Goal: Contribute content: Add original content to the website for others to see

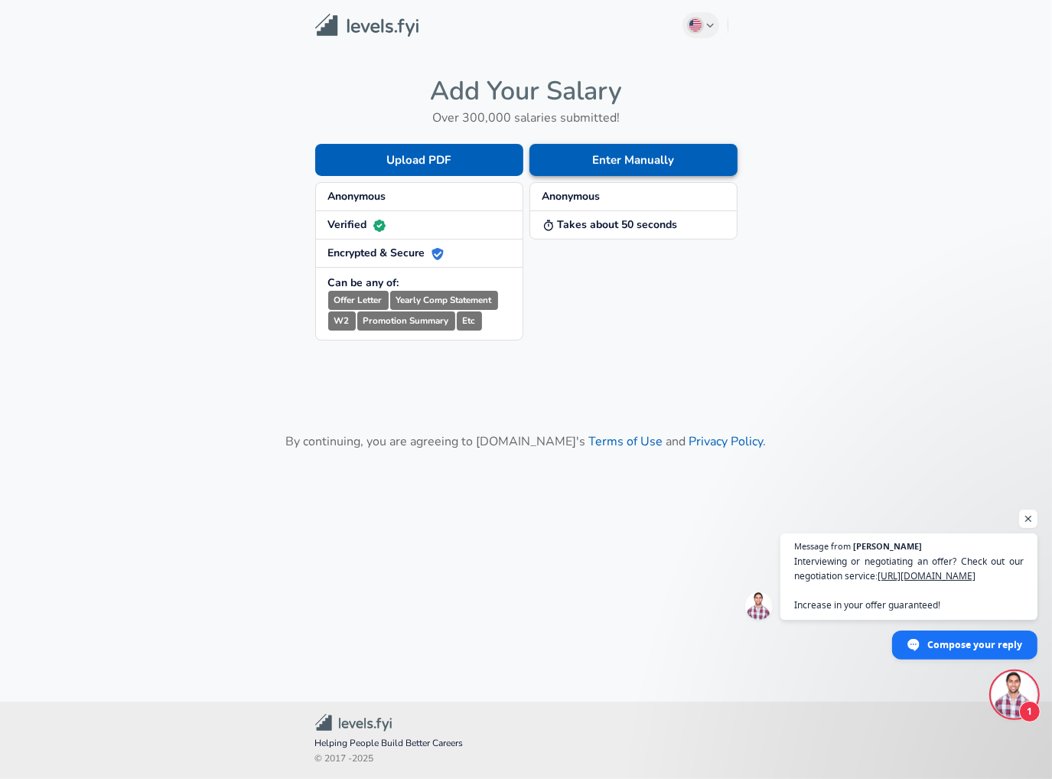
click at [591, 163] on button "Enter Manually" at bounding box center [633, 160] width 208 height 32
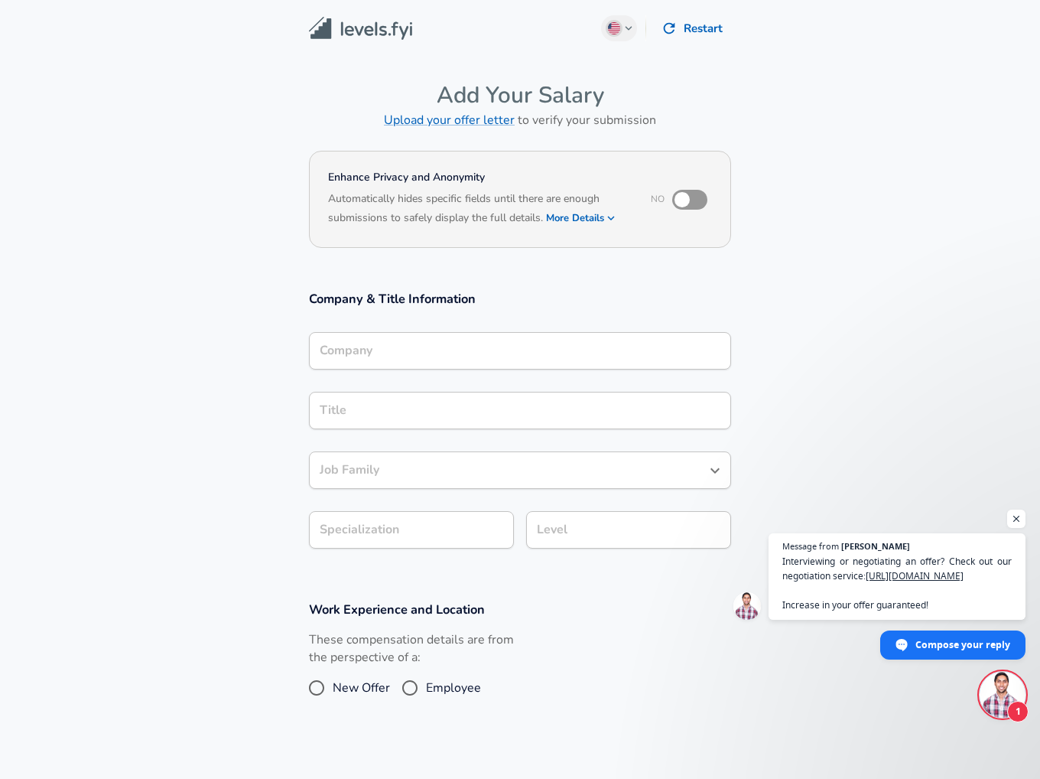
click at [441, 350] on input "Company" at bounding box center [520, 351] width 408 height 24
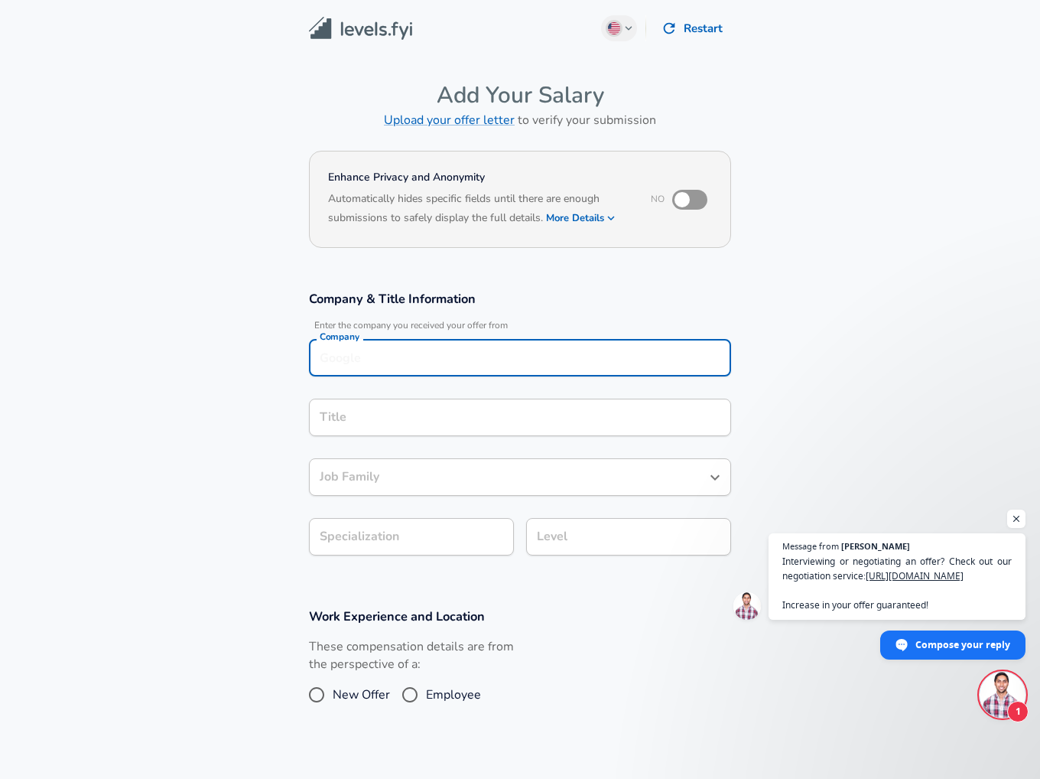
scroll to position [15, 0]
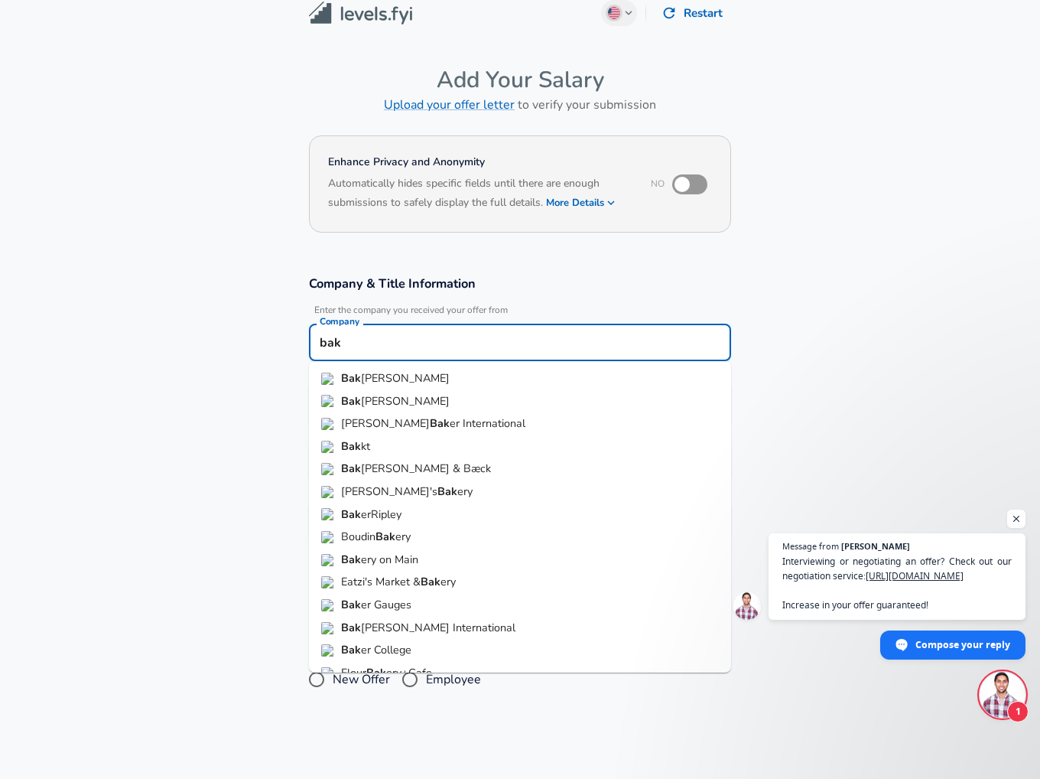
click at [418, 399] on li "Bak [PERSON_NAME]" at bounding box center [520, 401] width 422 height 23
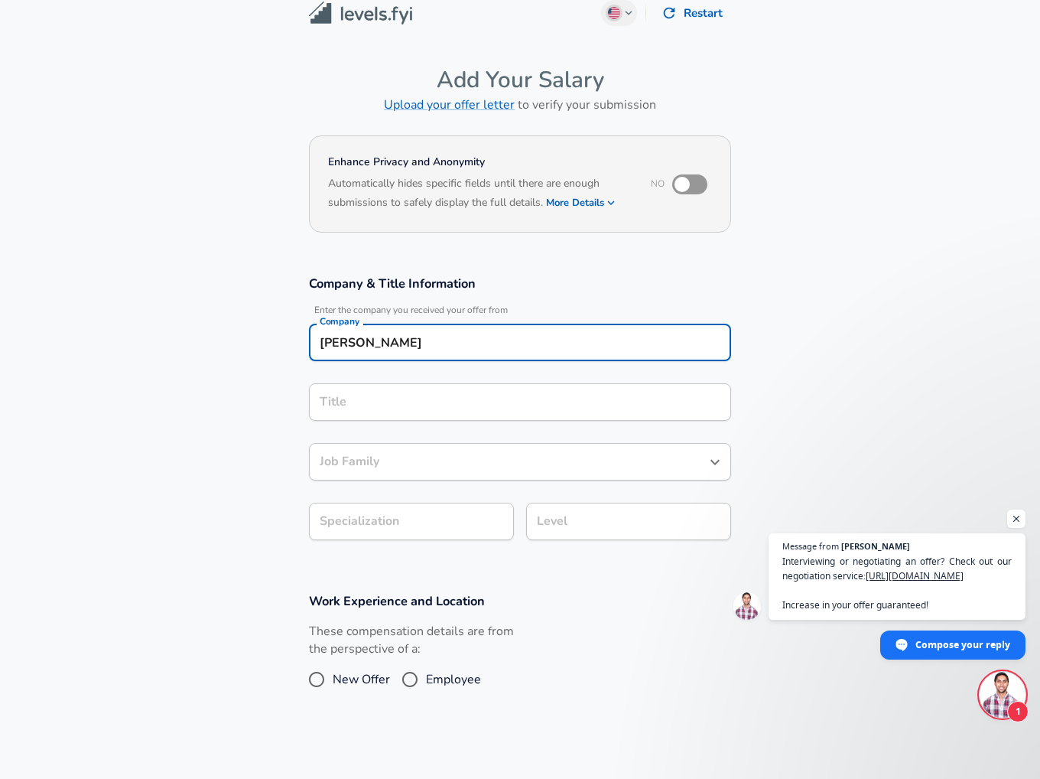
type input "[PERSON_NAME]"
click at [421, 399] on input "Title" at bounding box center [520, 402] width 408 height 24
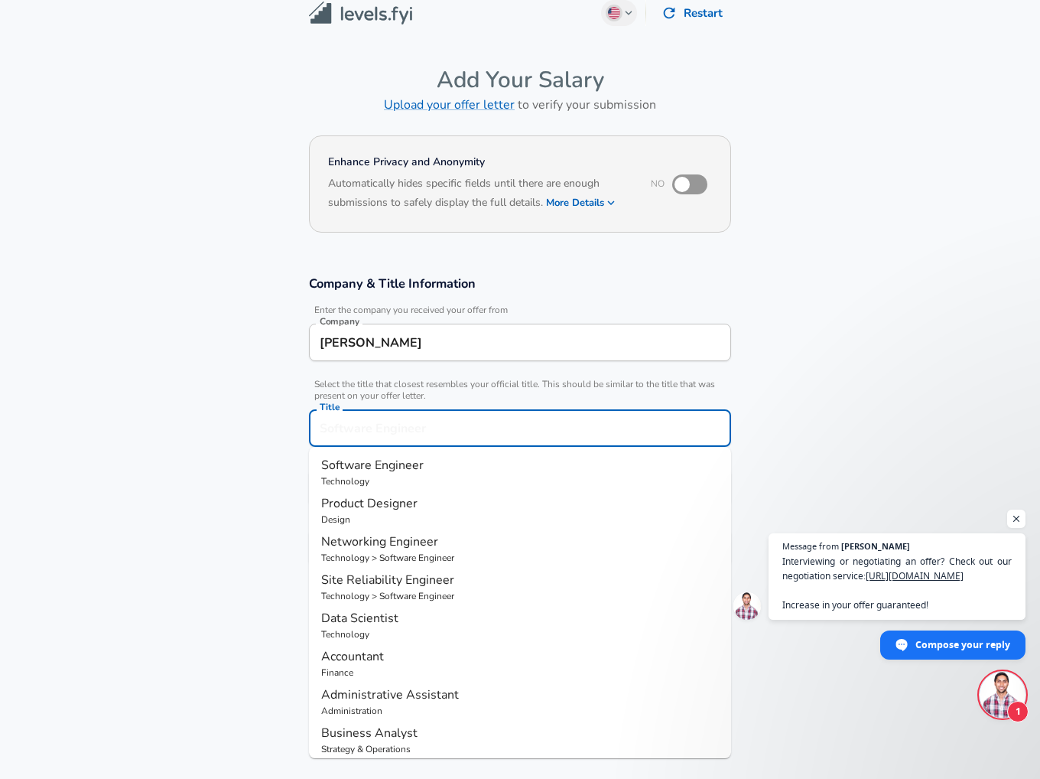
scroll to position [46, 0]
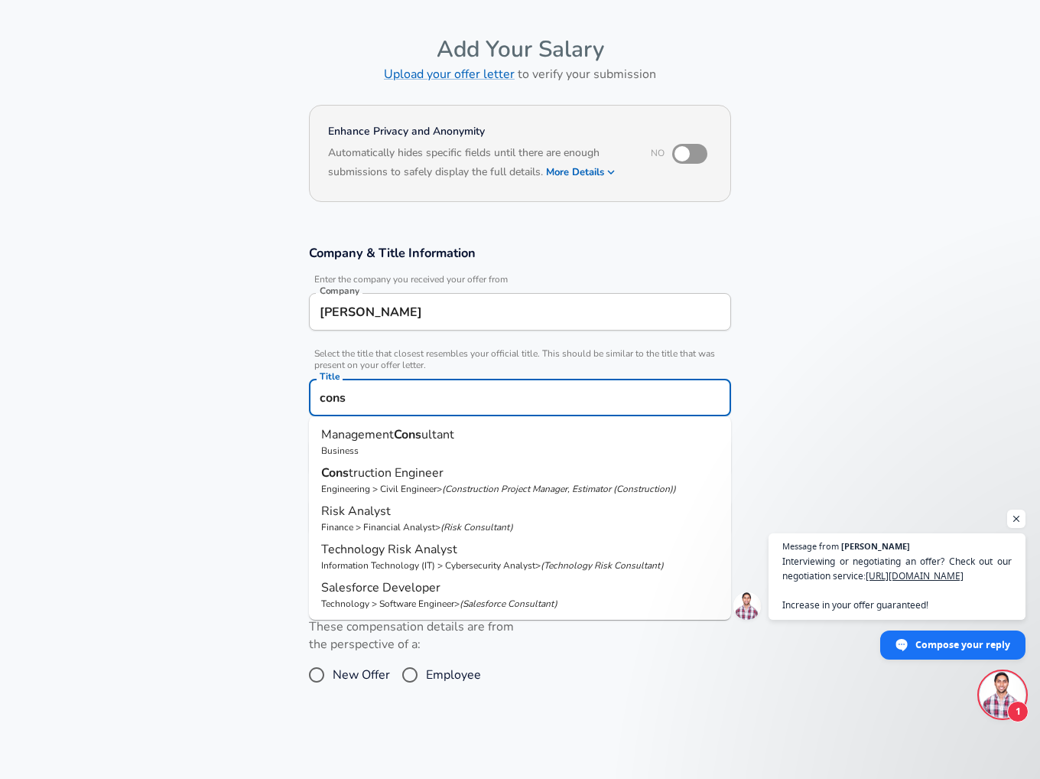
click at [510, 449] on p "Business" at bounding box center [520, 451] width 398 height 14
type input "Management Consultant"
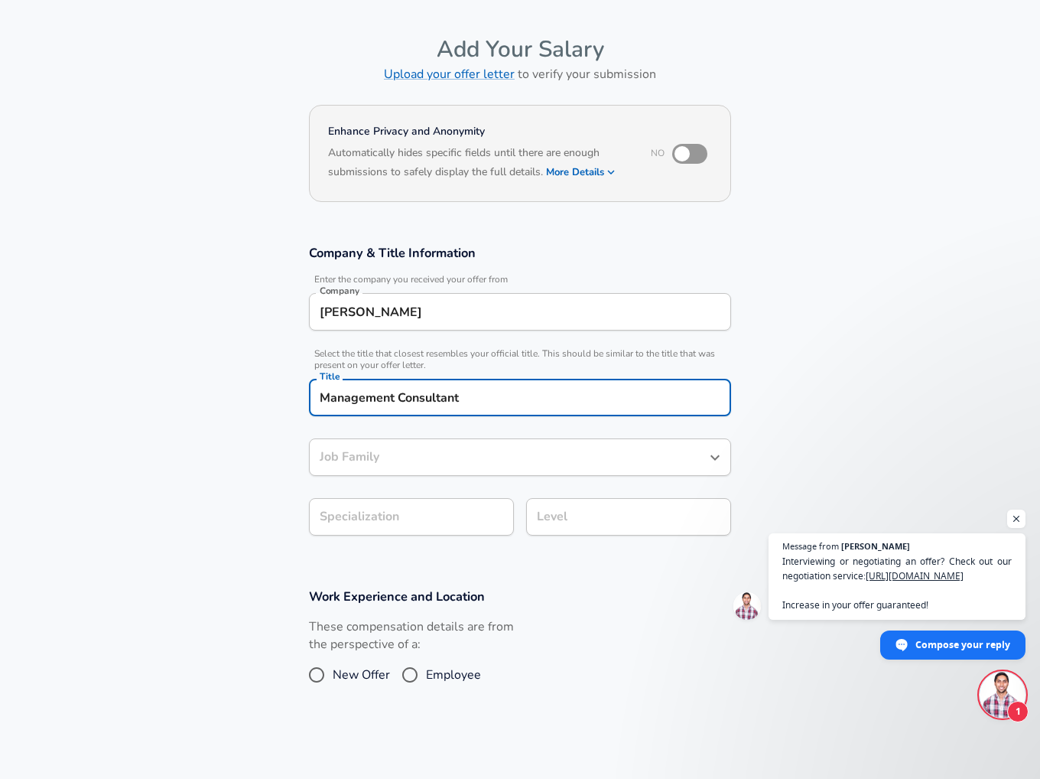
type input "Management Consultant"
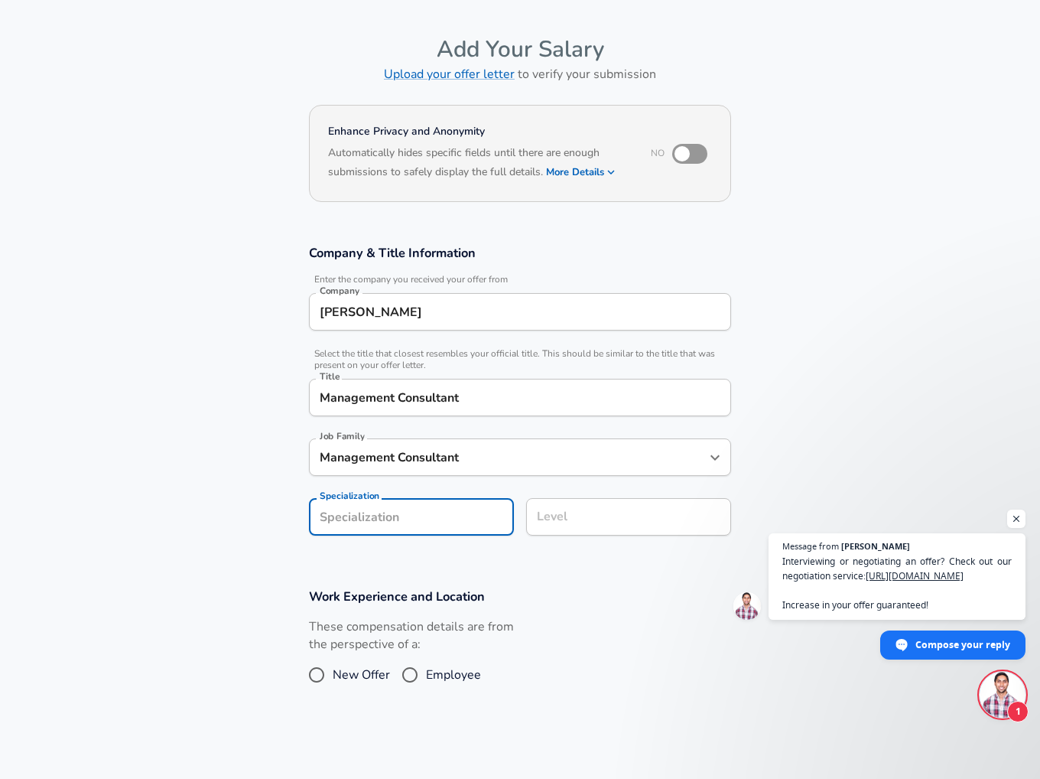
click at [465, 526] on form "Enhance Privacy and Anonymity No Automatically hides specific fields until ther…" at bounding box center [520, 469] width 1040 height 738
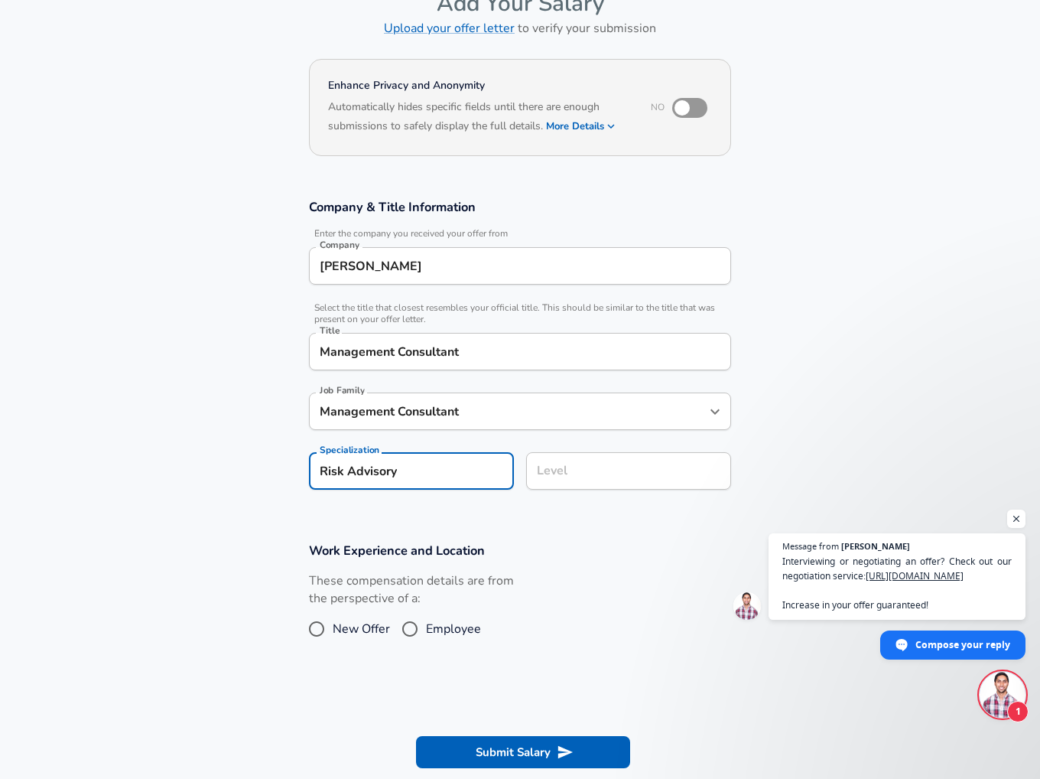
type input "Risk Advisory"
click at [599, 466] on input "Level" at bounding box center [628, 471] width 191 height 24
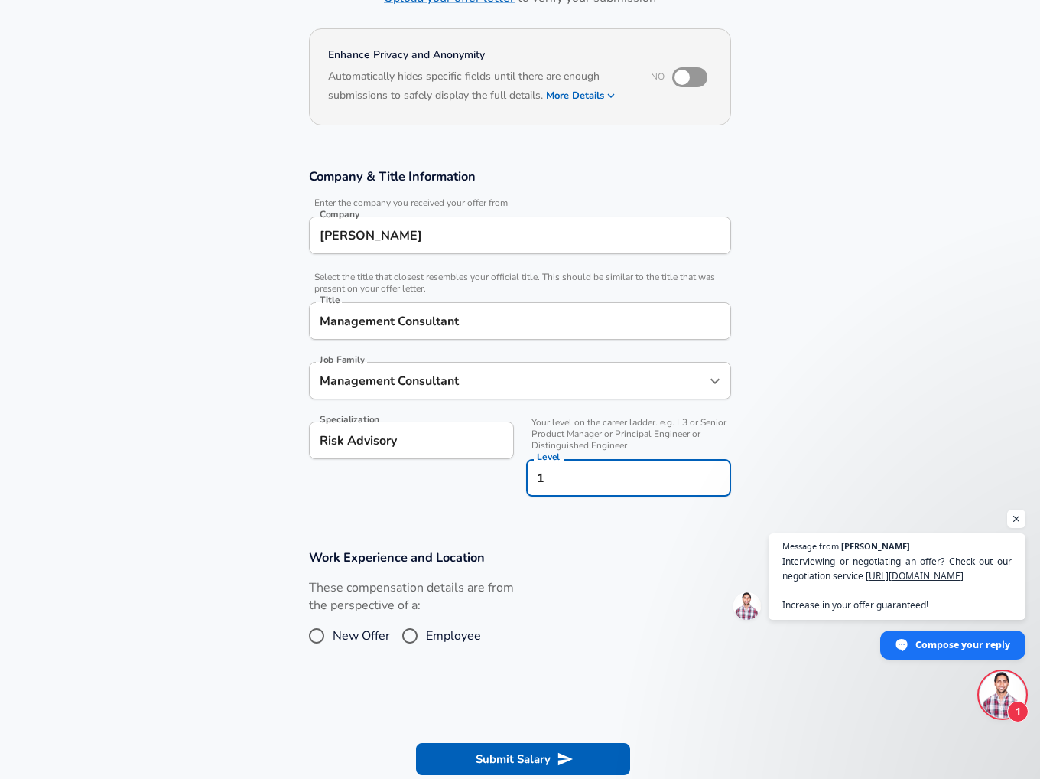
type input "1"
click at [575, 542] on section "Work Experience and Location These compensation details are from the perspectiv…" at bounding box center [520, 607] width 1040 height 153
click at [418, 631] on input "Employee" at bounding box center [410, 635] width 32 height 24
radio input "true"
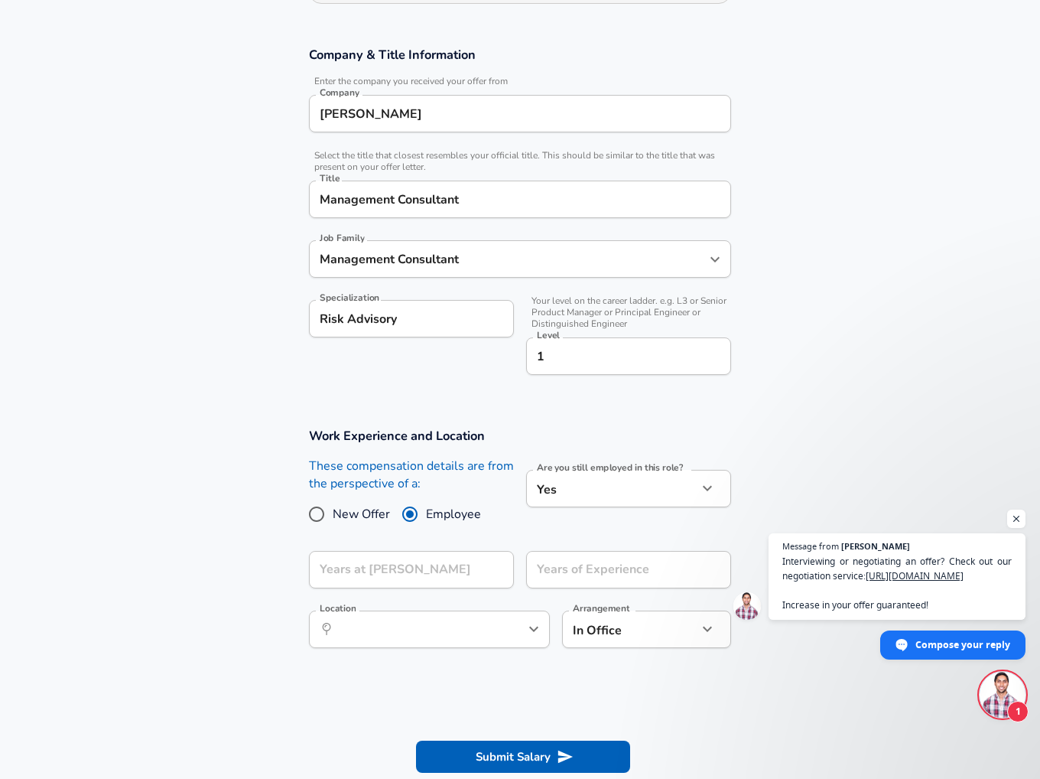
scroll to position [428, 0]
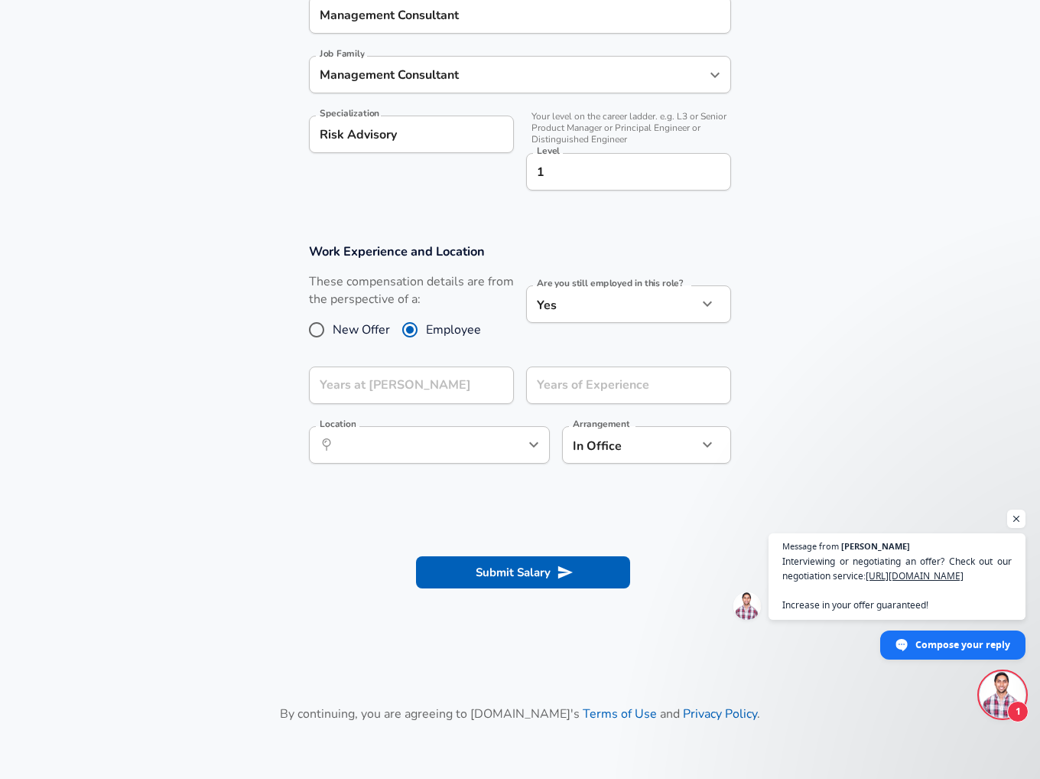
click at [472, 404] on div "Years at [PERSON_NAME] Years at [PERSON_NAME]" at bounding box center [411, 386] width 205 height 41
click at [473, 379] on input "Years at [PERSON_NAME]" at bounding box center [394, 384] width 171 height 37
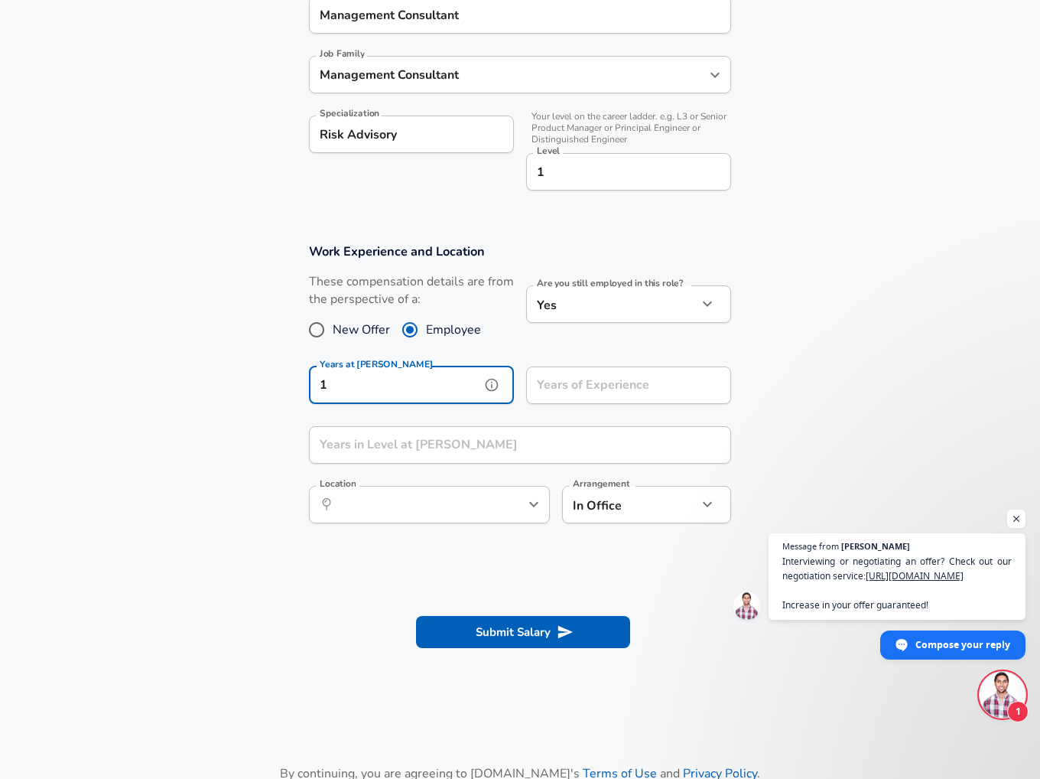
type input "1"
click at [379, 328] on span "New Offer" at bounding box center [361, 330] width 57 height 18
click at [333, 328] on input "New Offer" at bounding box center [317, 329] width 32 height 24
radio input "true"
radio input "false"
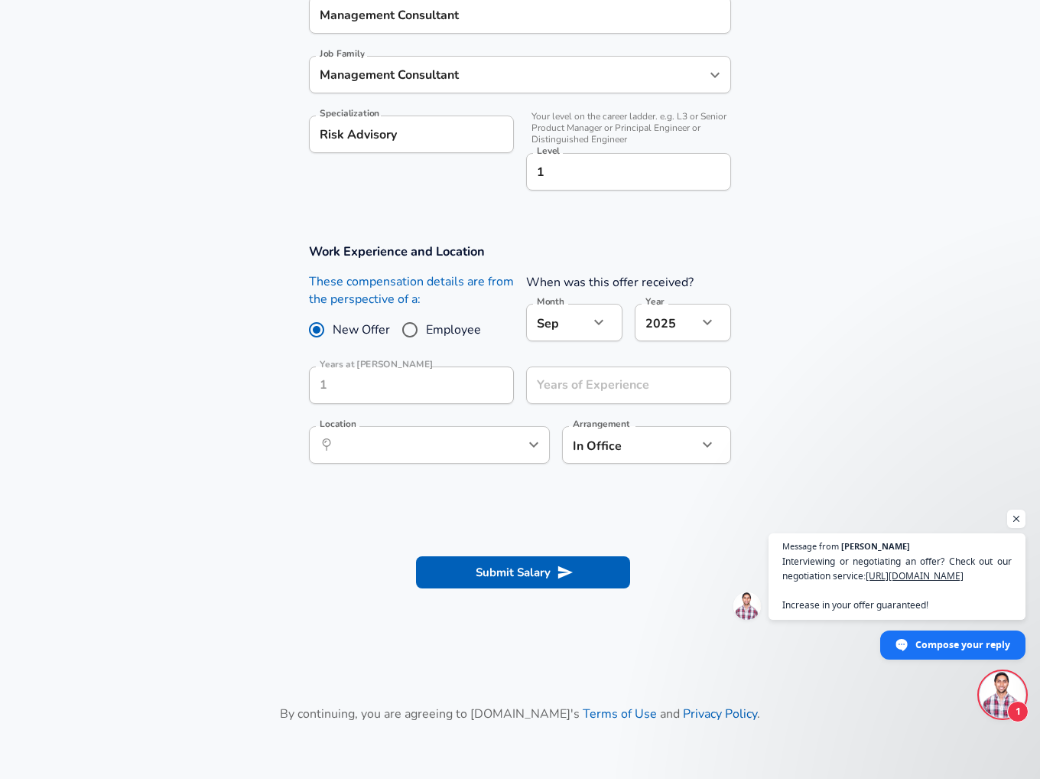
click at [611, 322] on button "button" at bounding box center [599, 322] width 26 height 26
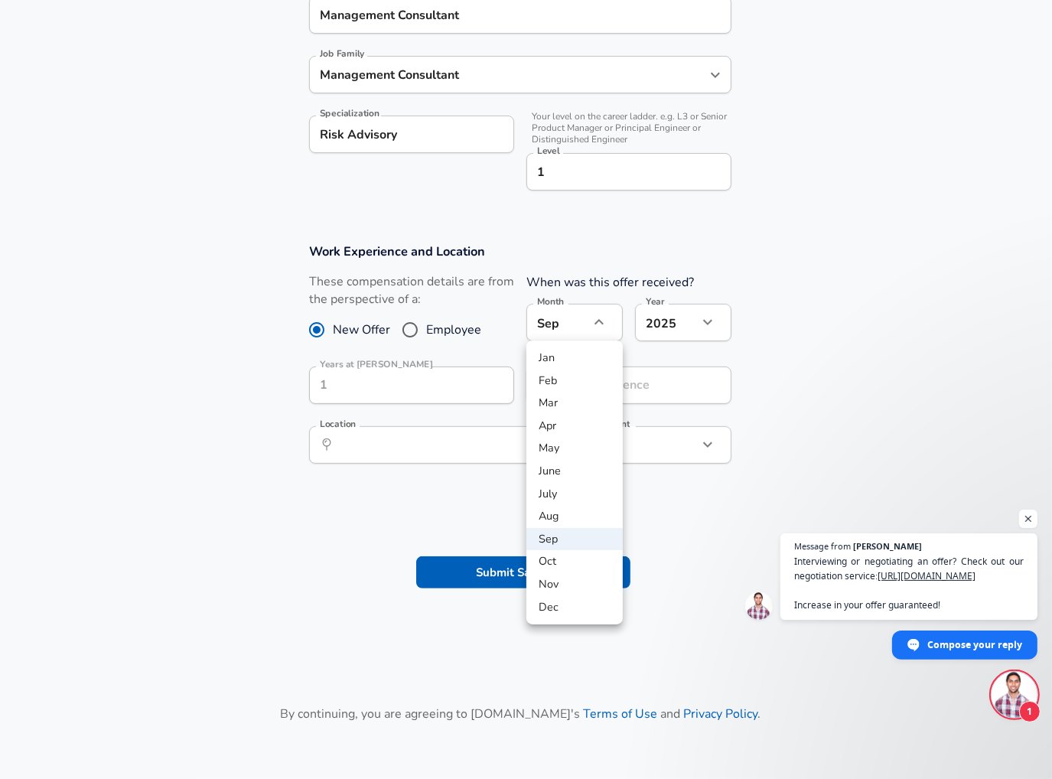
click at [578, 356] on li "Jan" at bounding box center [574, 358] width 96 height 23
type input "1"
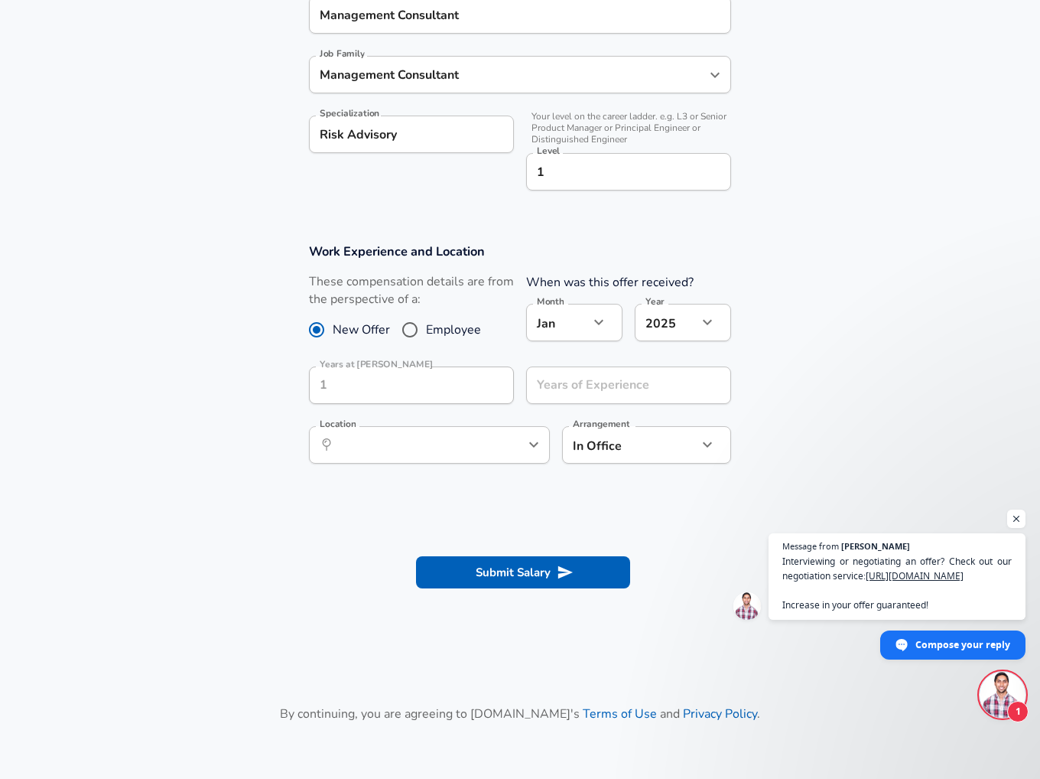
click at [468, 331] on span "Employee" at bounding box center [453, 330] width 55 height 18
click at [426, 331] on input "Employee" at bounding box center [410, 329] width 32 height 24
radio input "true"
radio input "false"
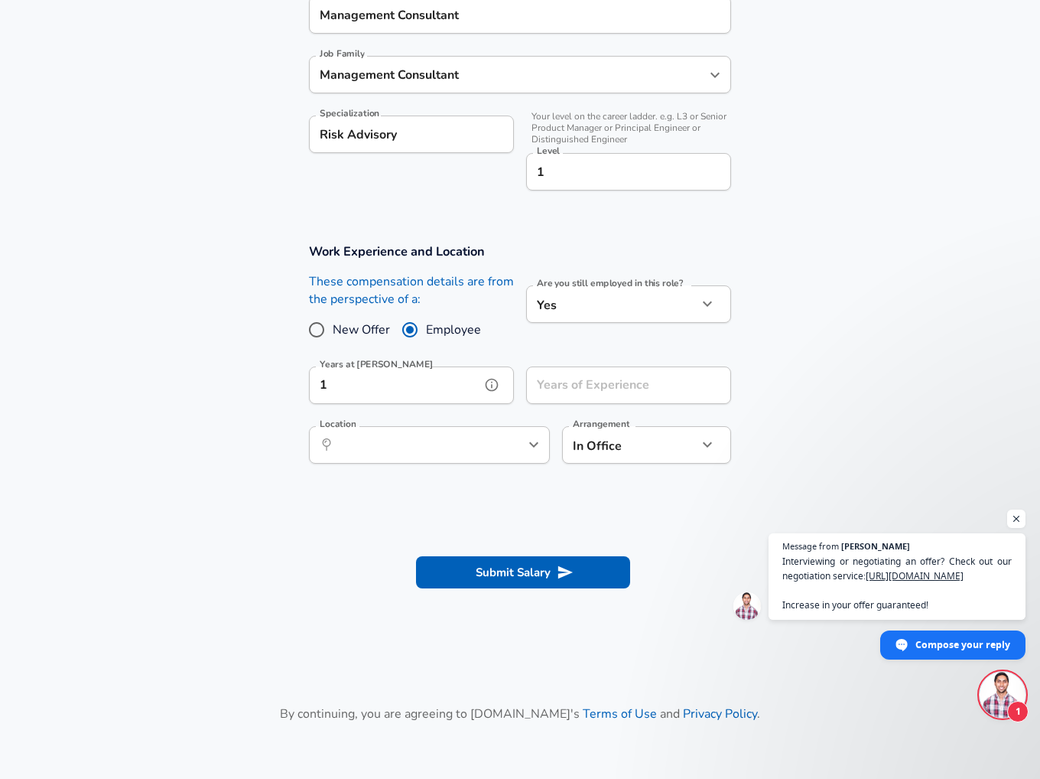
click at [428, 373] on input "1" at bounding box center [394, 384] width 171 height 37
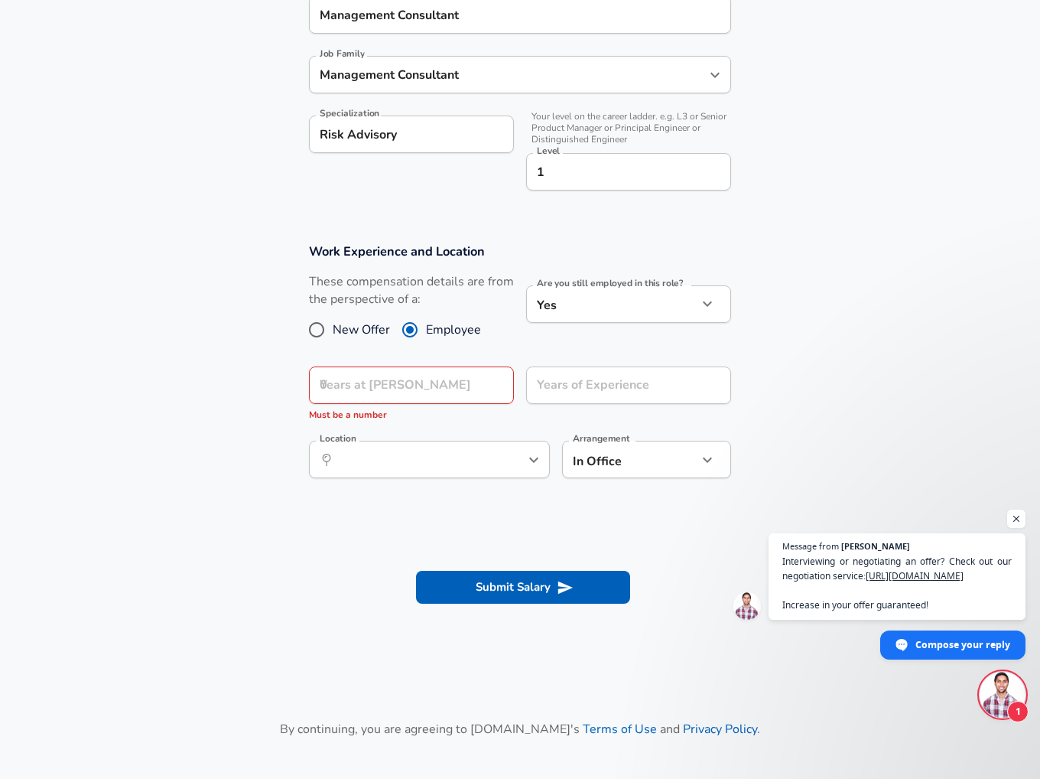
click at [374, 339] on label "New Offer" at bounding box center [345, 329] width 89 height 24
click at [333, 339] on input "New Offer" at bounding box center [317, 329] width 32 height 24
radio input "true"
radio input "false"
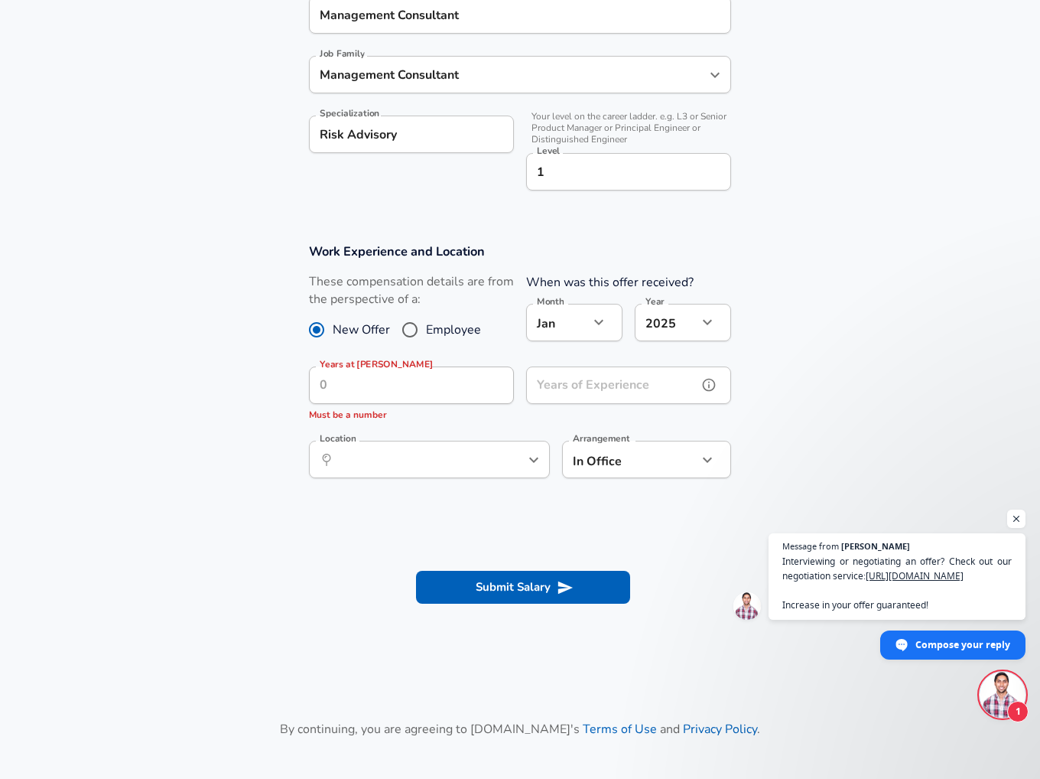
click at [581, 381] on div "Years of Experience Years of Experience" at bounding box center [628, 386] width 205 height 41
type input "1"
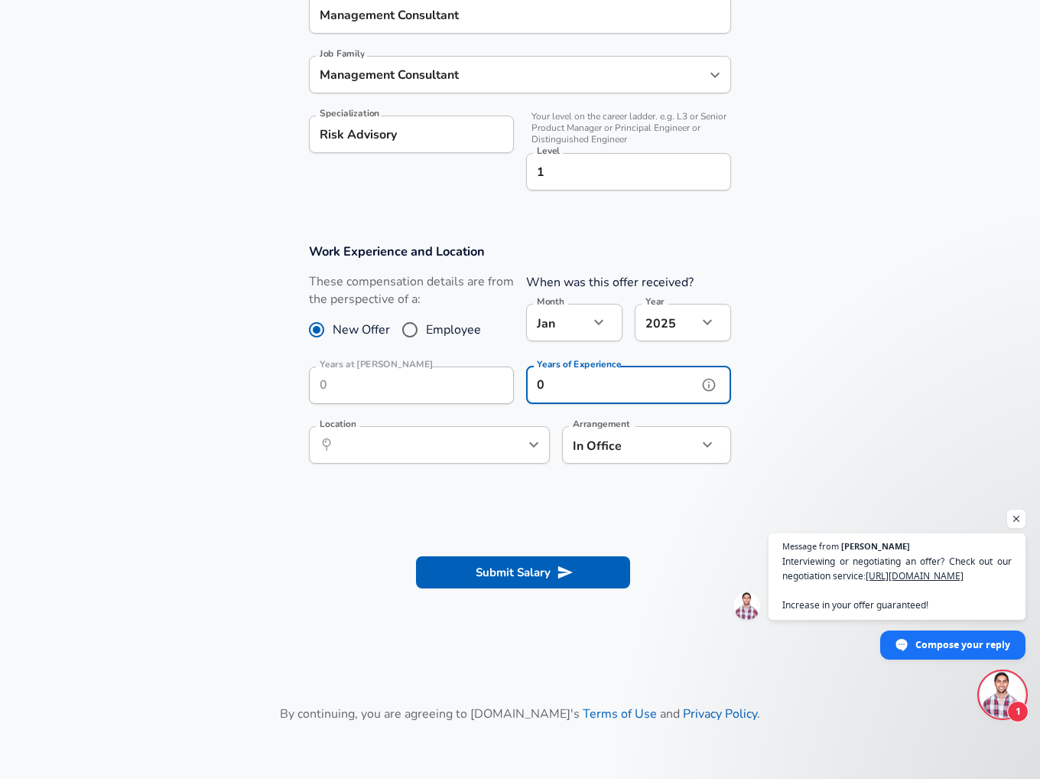
type input "0"
click at [477, 447] on input "Location" at bounding box center [412, 445] width 157 height 24
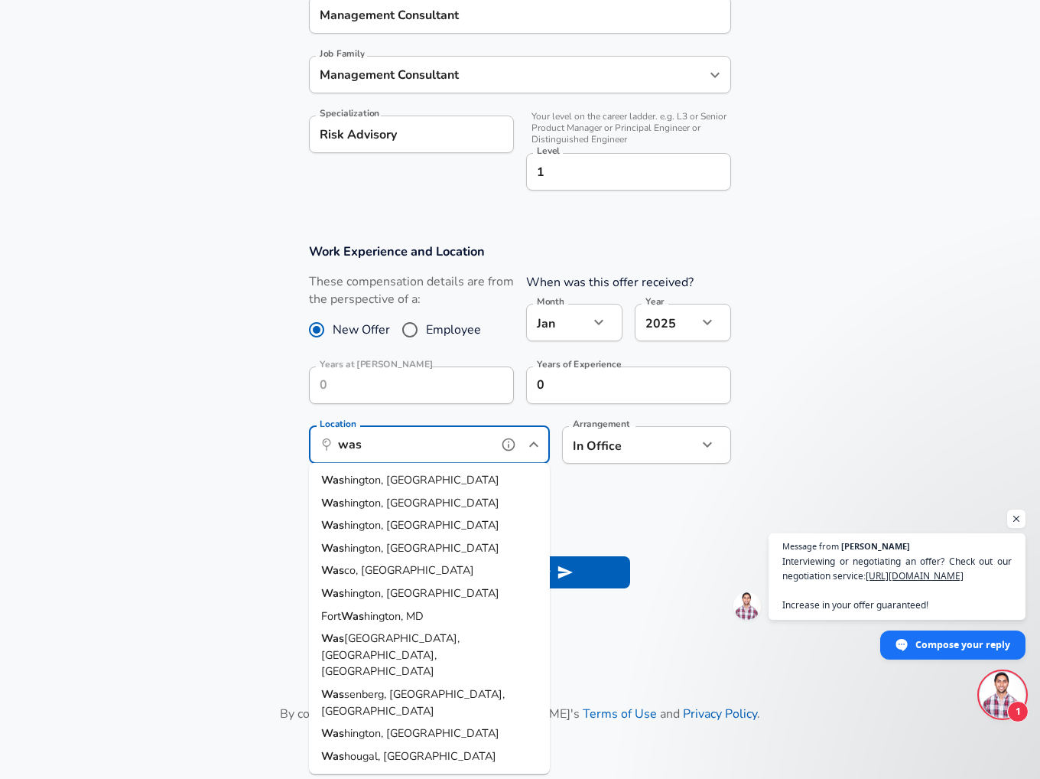
click at [407, 472] on li "Was hington, [GEOGRAPHIC_DATA]" at bounding box center [429, 480] width 241 height 23
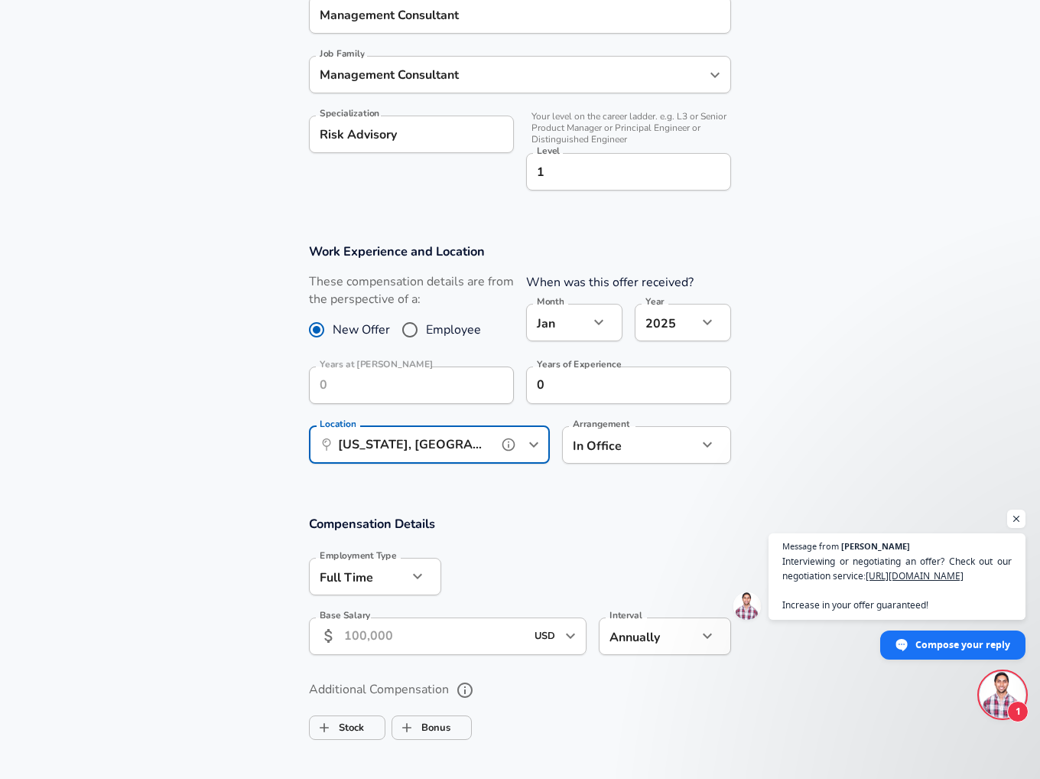
type input "[US_STATE], [GEOGRAPHIC_DATA]"
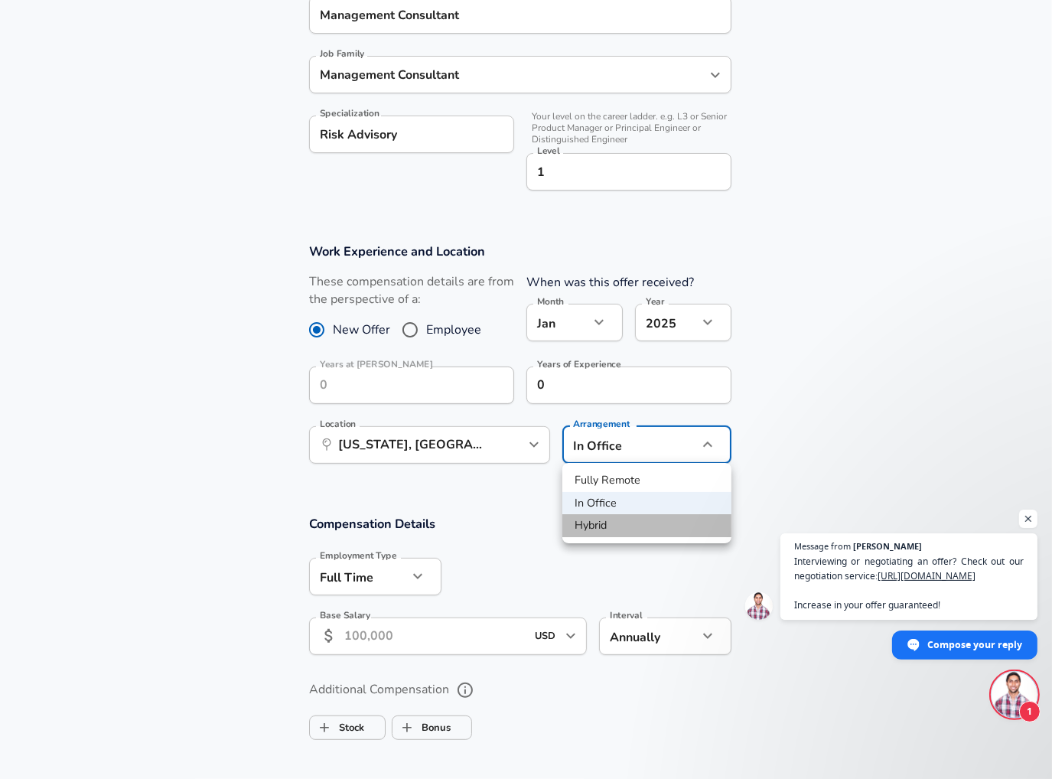
click at [610, 529] on li "Hybrid" at bounding box center [646, 525] width 169 height 23
type input "hybrid"
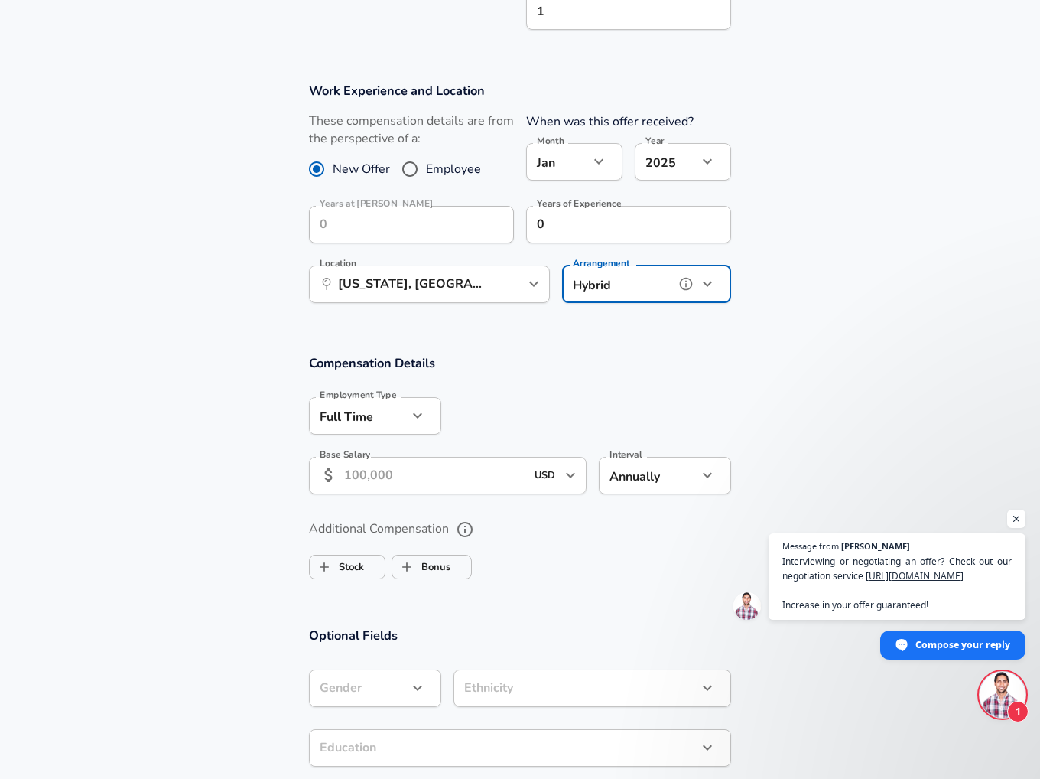
scroll to position [658, 0]
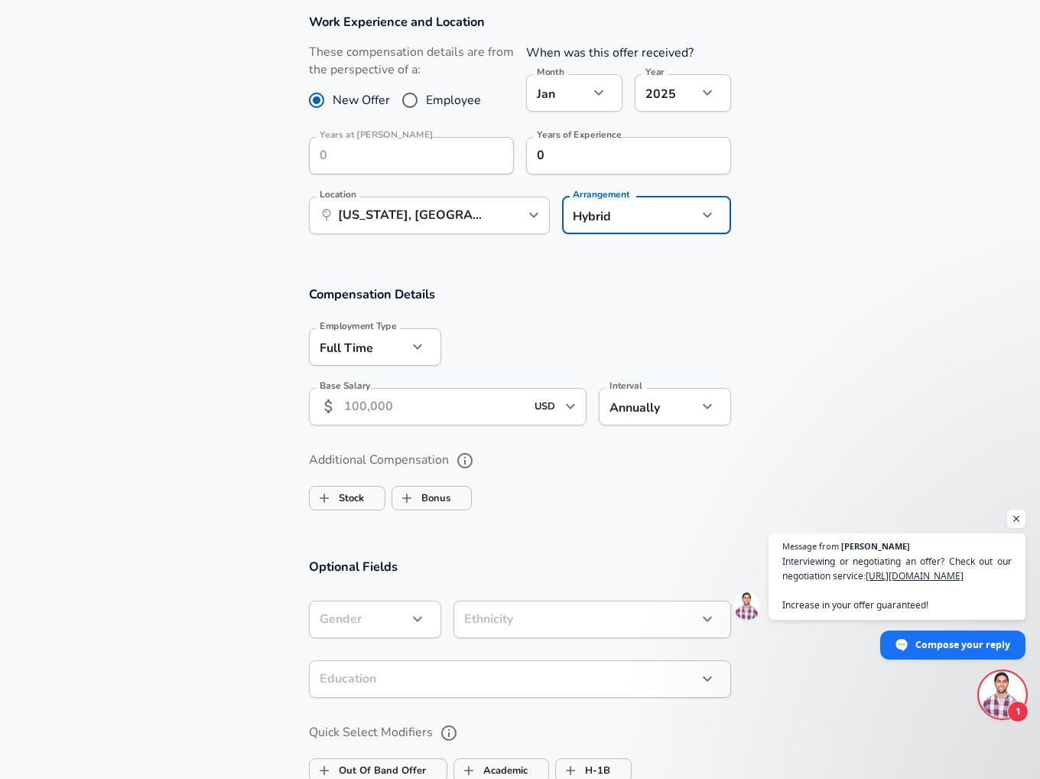
click at [451, 399] on input "Base Salary" at bounding box center [434, 406] width 181 height 37
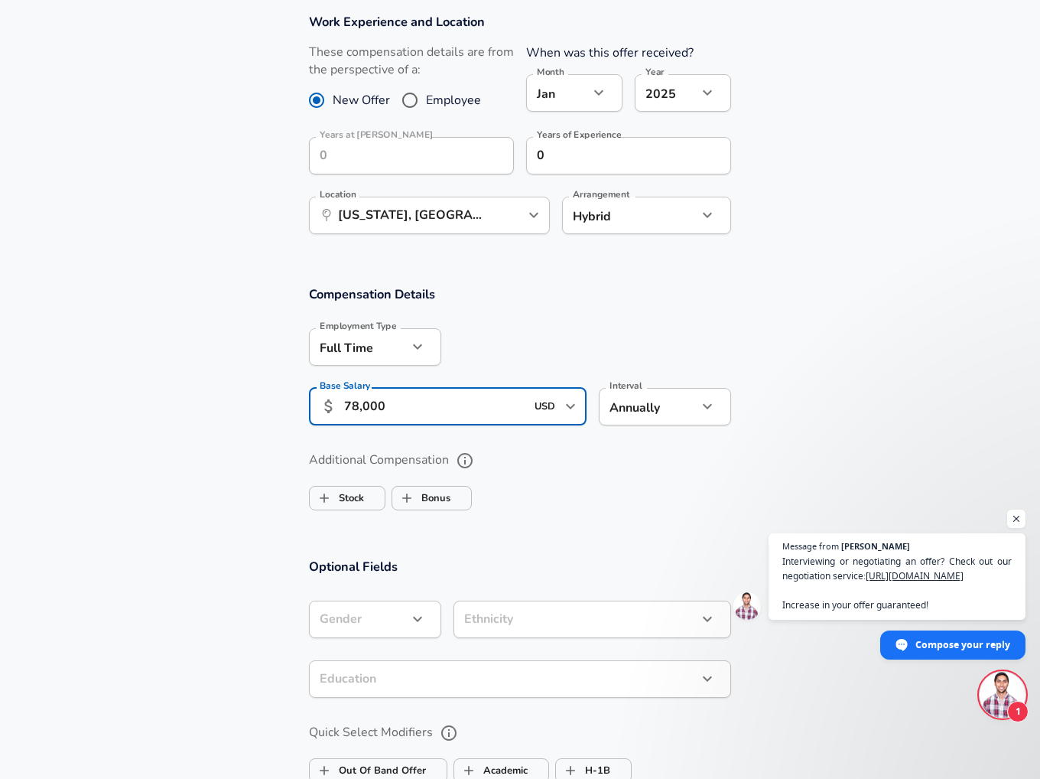
type input "78,000"
click at [522, 473] on div "Additional Compensation Stock Bonus" at bounding box center [520, 481] width 422 height 69
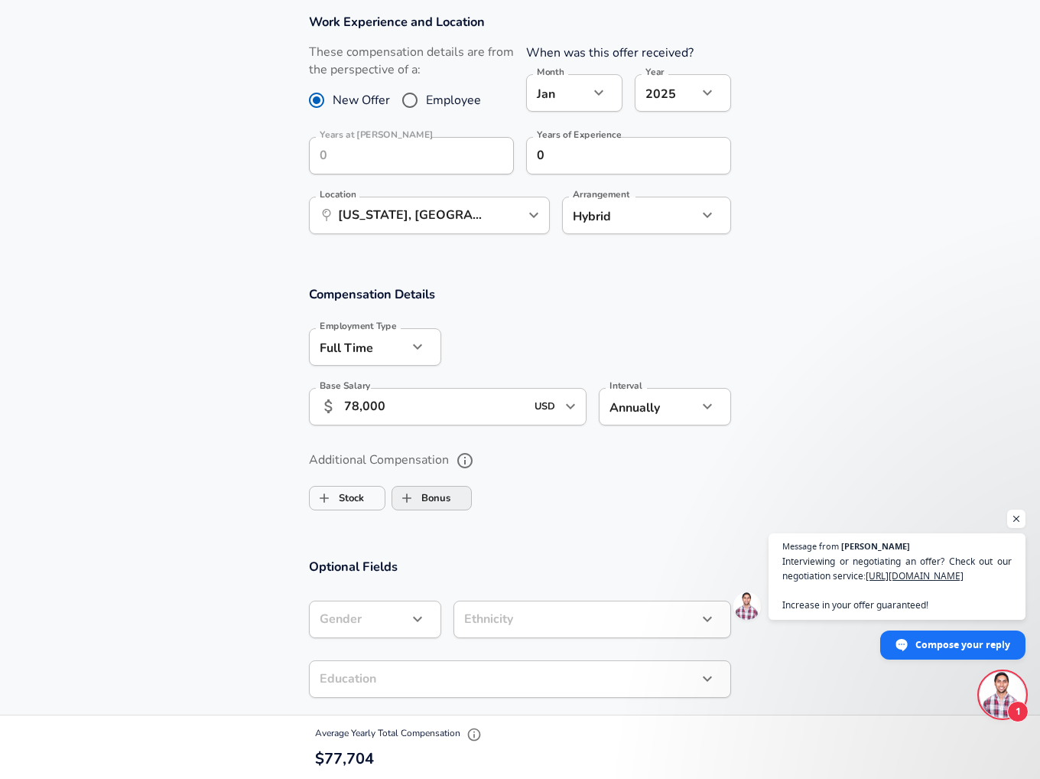
click at [443, 496] on label "Bonus" at bounding box center [421, 497] width 58 height 29
checkbox input "true"
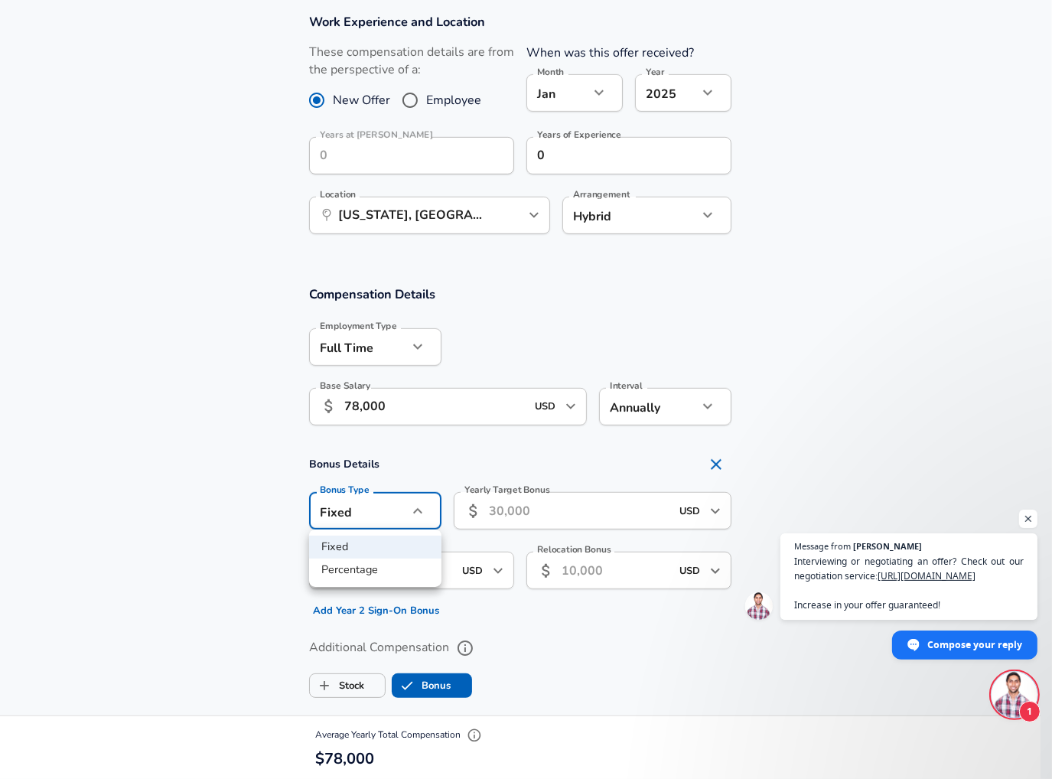
click at [517, 509] on div at bounding box center [526, 389] width 1052 height 779
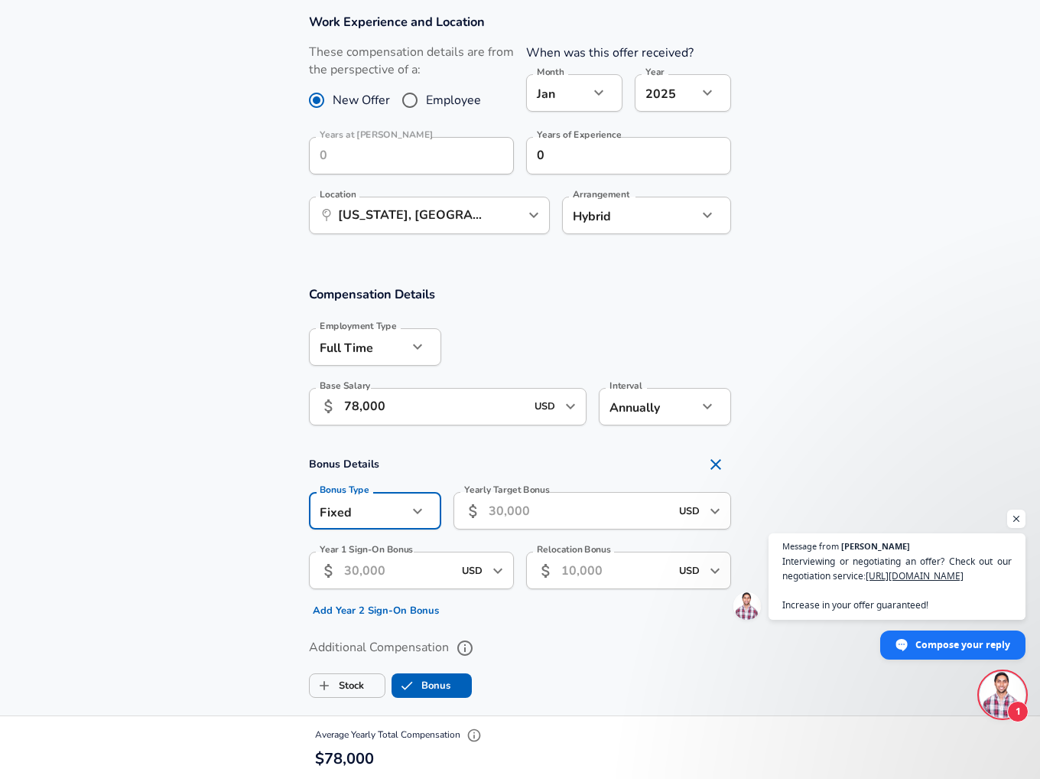
click at [522, 506] on input "Yearly Target Bonus" at bounding box center [579, 510] width 181 height 37
click at [441, 555] on div "Year 1 Sign-On Bonus ​ USD ​ Year 1 Sign-On Bonus Add Year 2 Sign-On Bonus" at bounding box center [405, 580] width 217 height 83
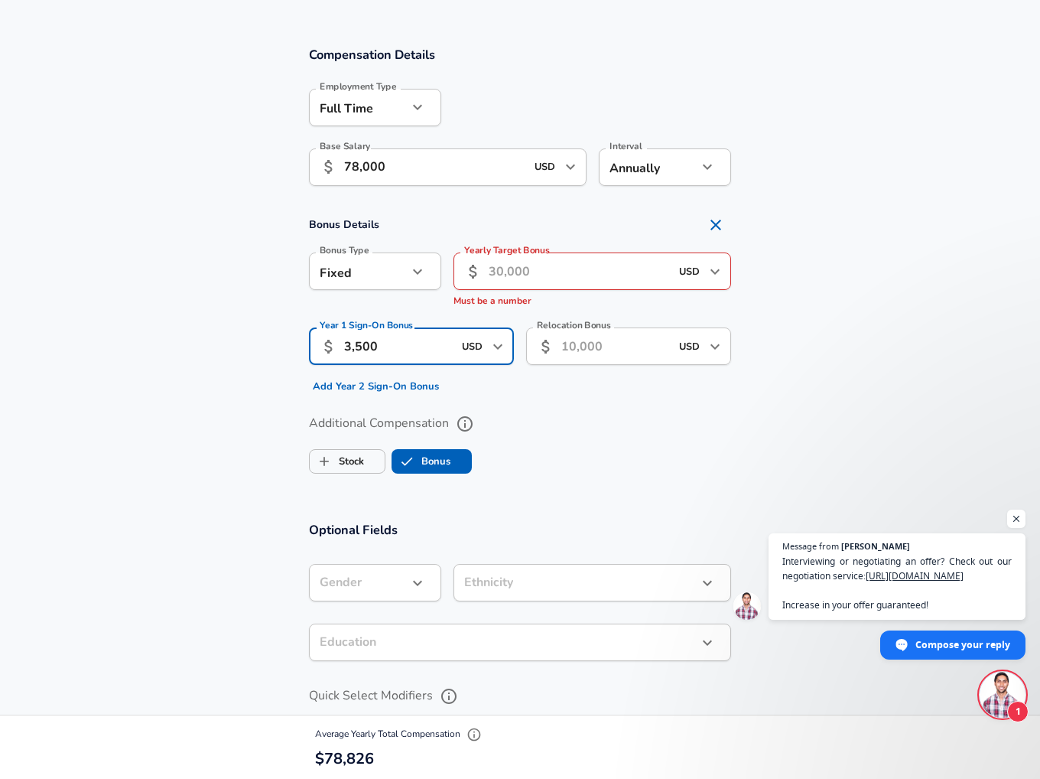
scroll to position [1040, 0]
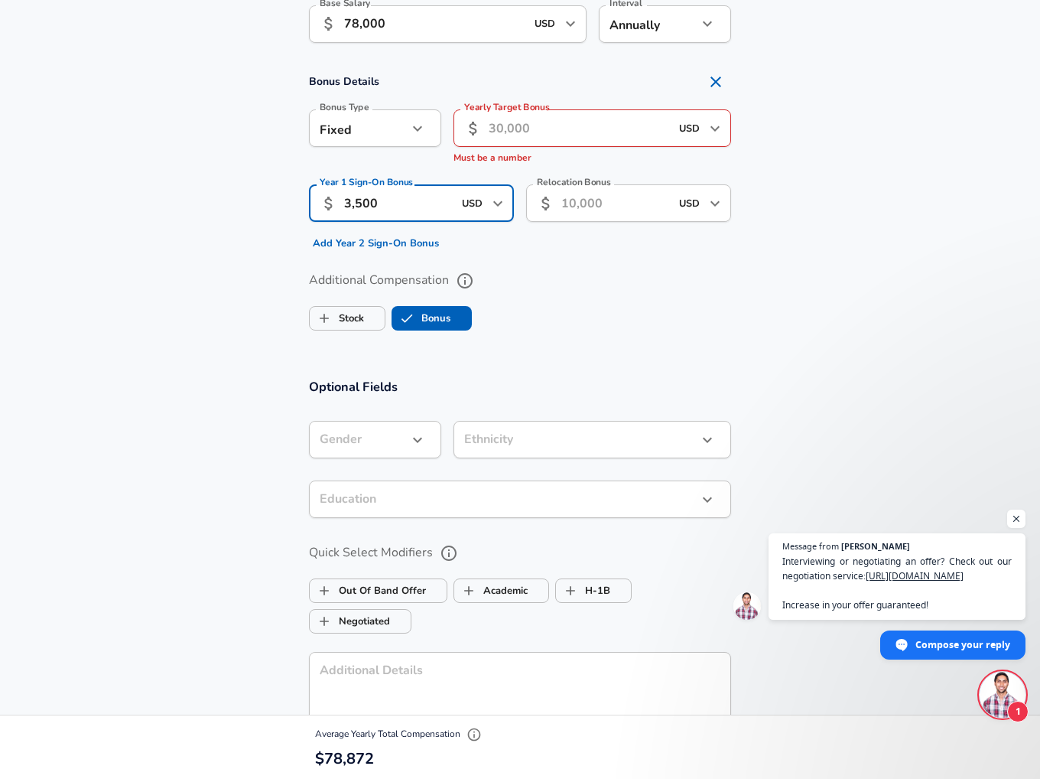
type input "3,500"
click at [413, 434] on icon "button" at bounding box center [417, 440] width 18 height 18
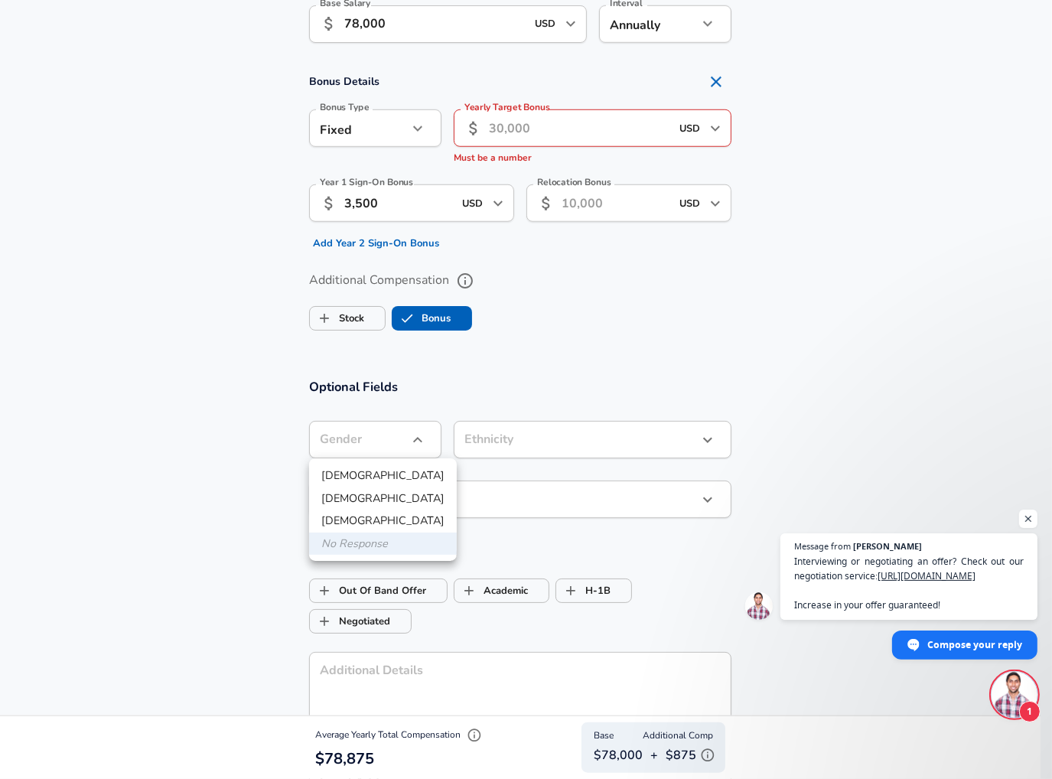
click at [513, 377] on div at bounding box center [526, 389] width 1052 height 779
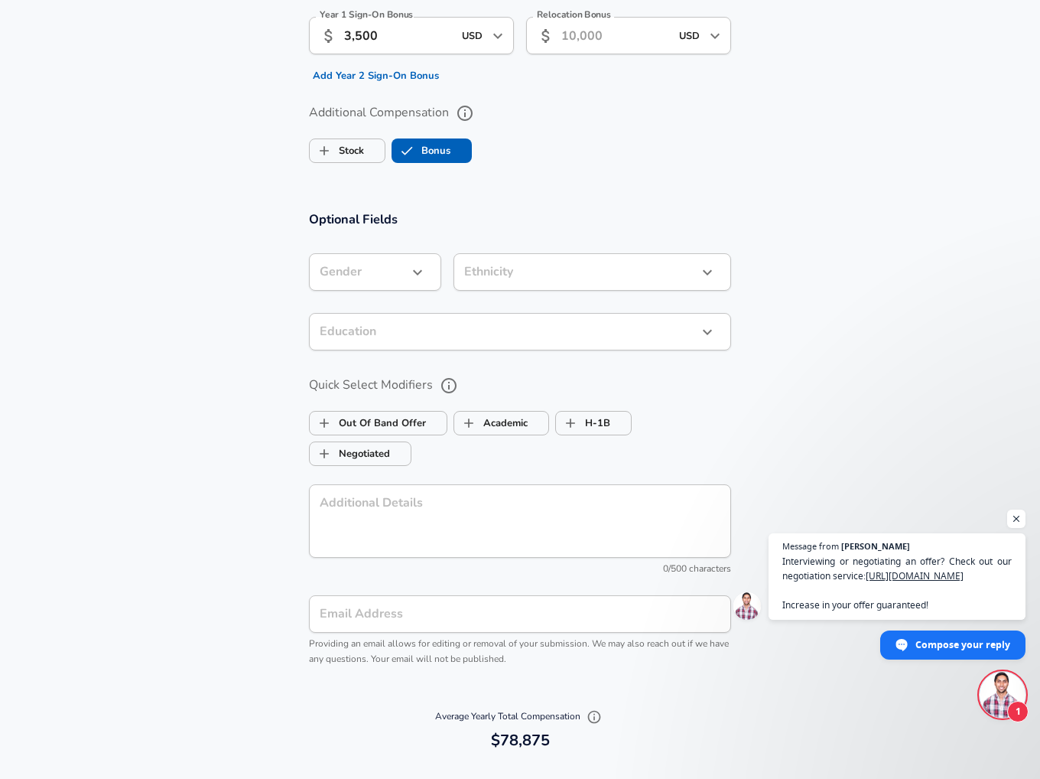
scroll to position [1270, 0]
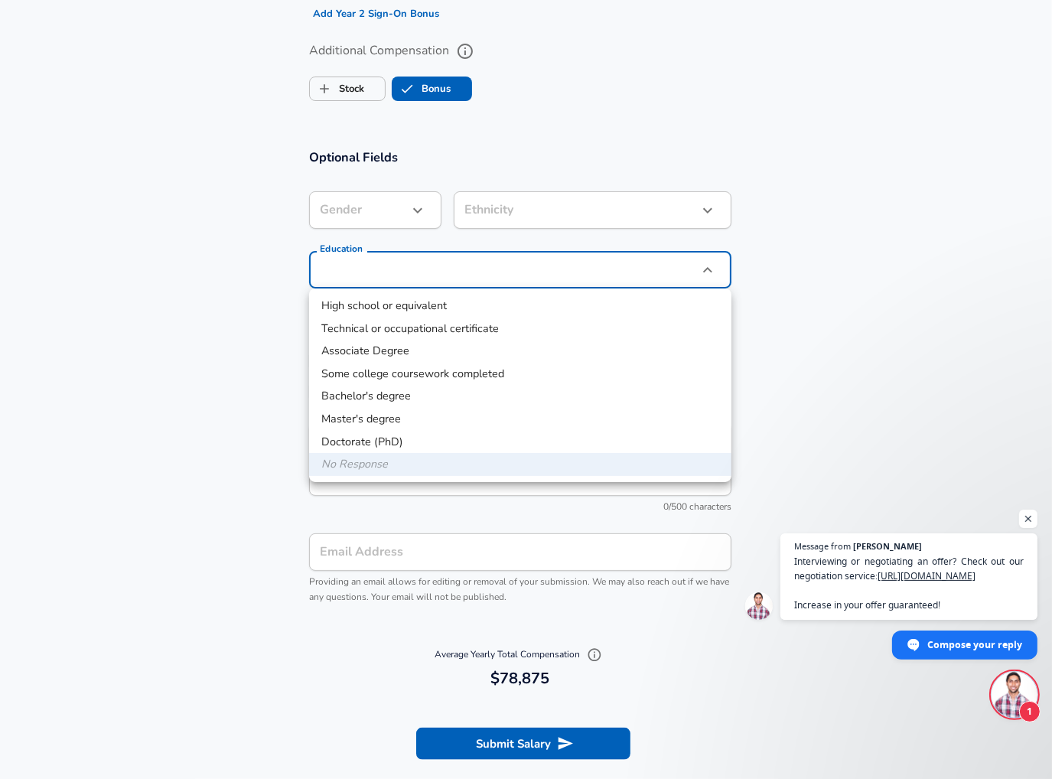
click at [391, 395] on li "Bachelor's degree" at bounding box center [520, 396] width 422 height 23
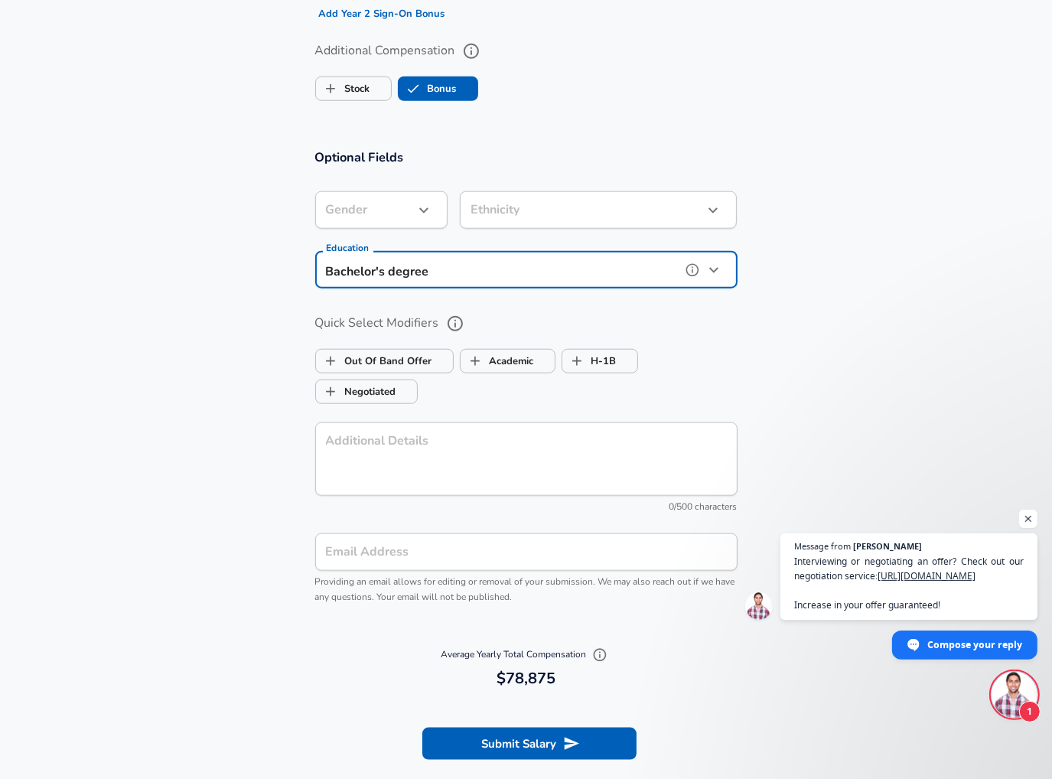
type input "Bachelors degree"
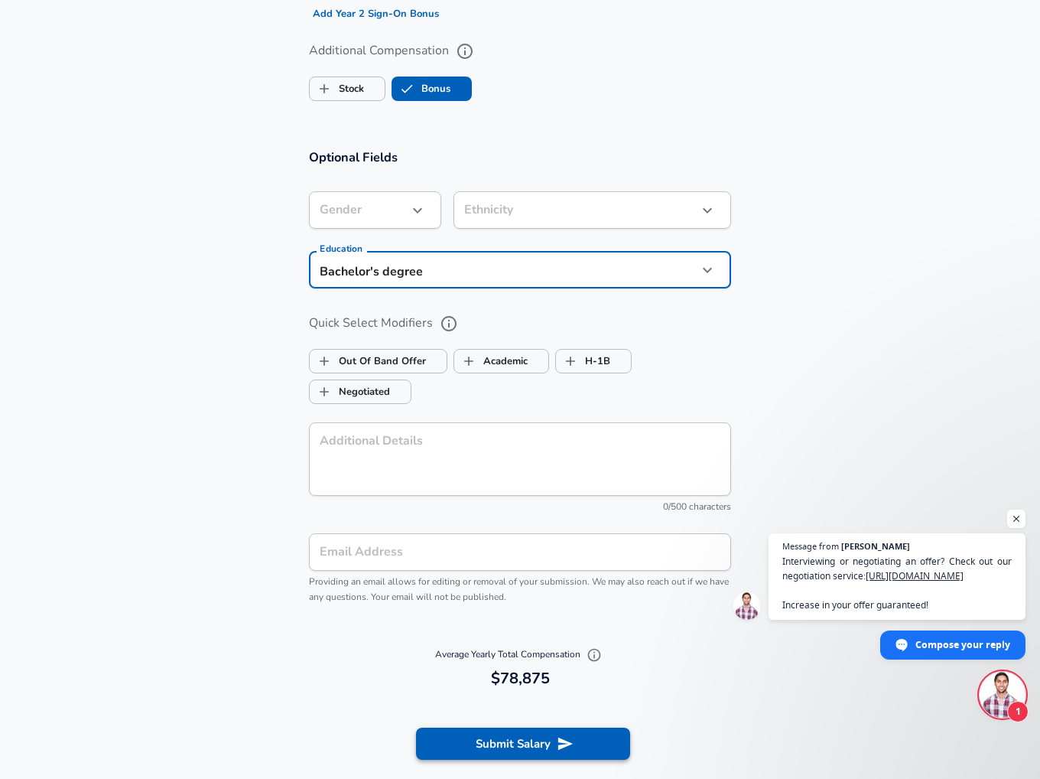
click at [526, 738] on button "Submit Salary" at bounding box center [523, 743] width 214 height 32
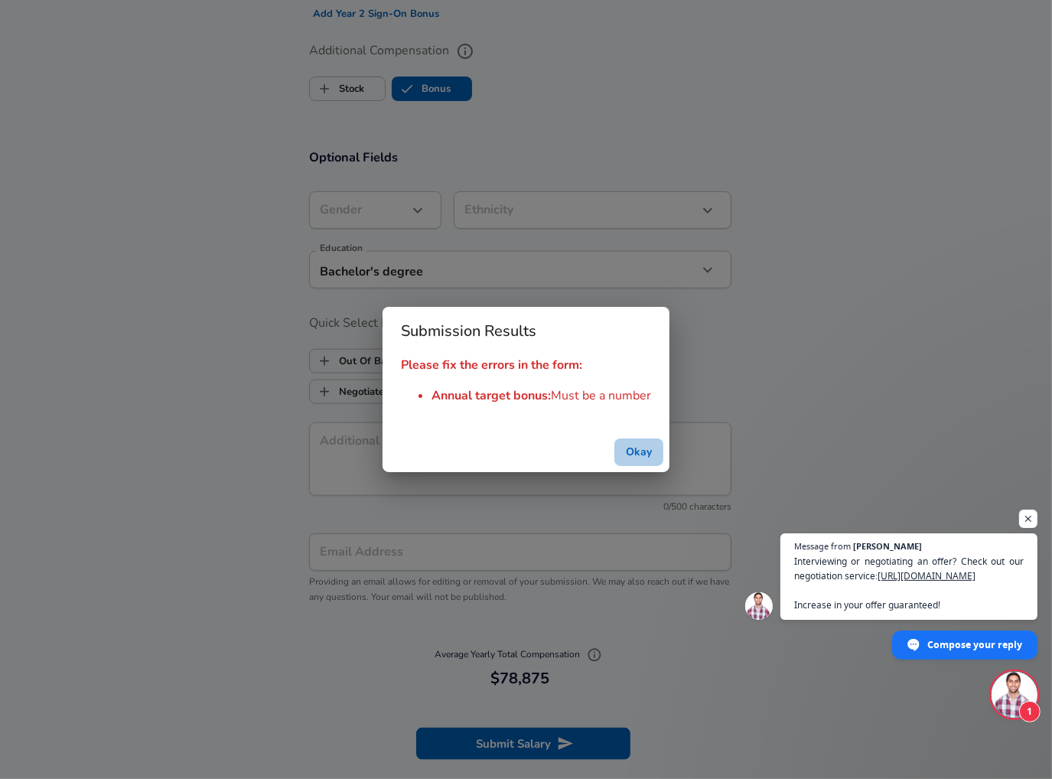
click at [616, 444] on button "Okay" at bounding box center [638, 452] width 49 height 28
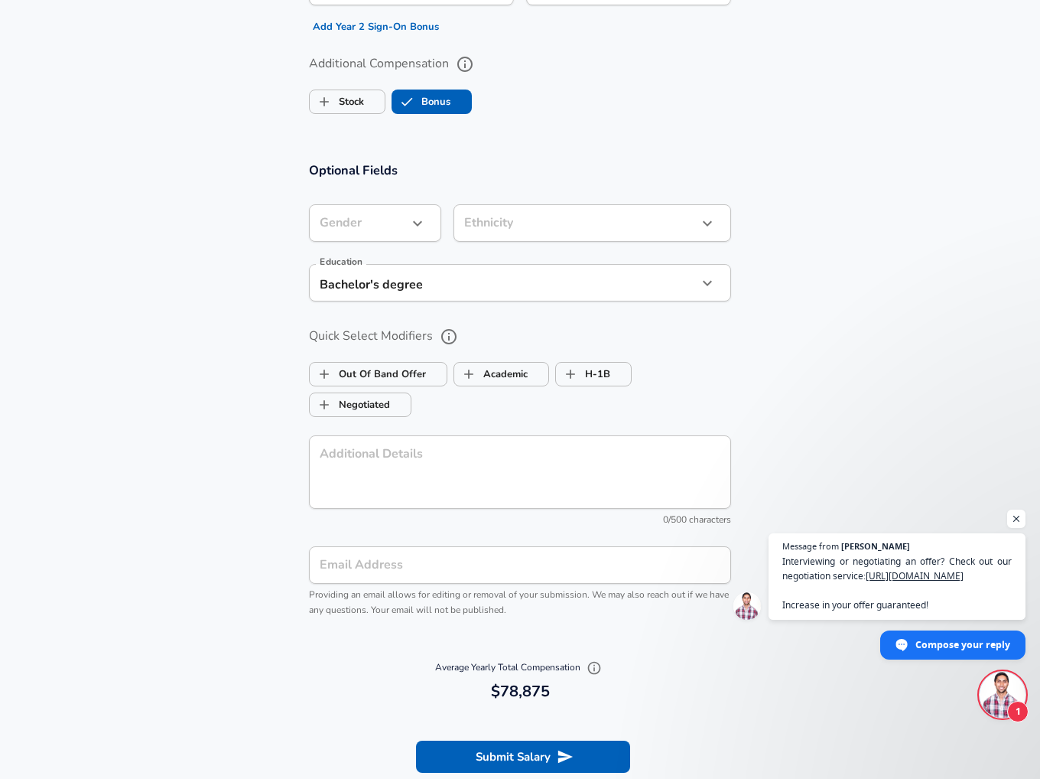
scroll to position [1040, 0]
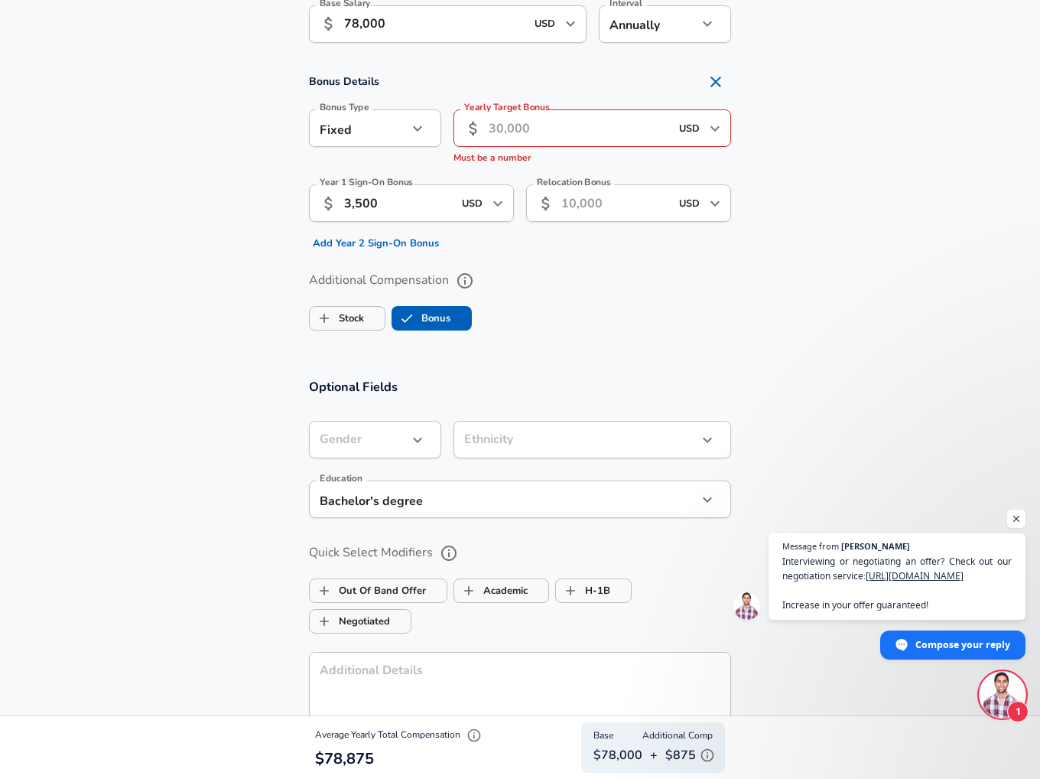
click at [542, 117] on input "Yearly Target Bonus" at bounding box center [579, 127] width 181 height 37
click at [710, 80] on icon "Remove Section" at bounding box center [716, 82] width 18 height 18
checkbox input "false"
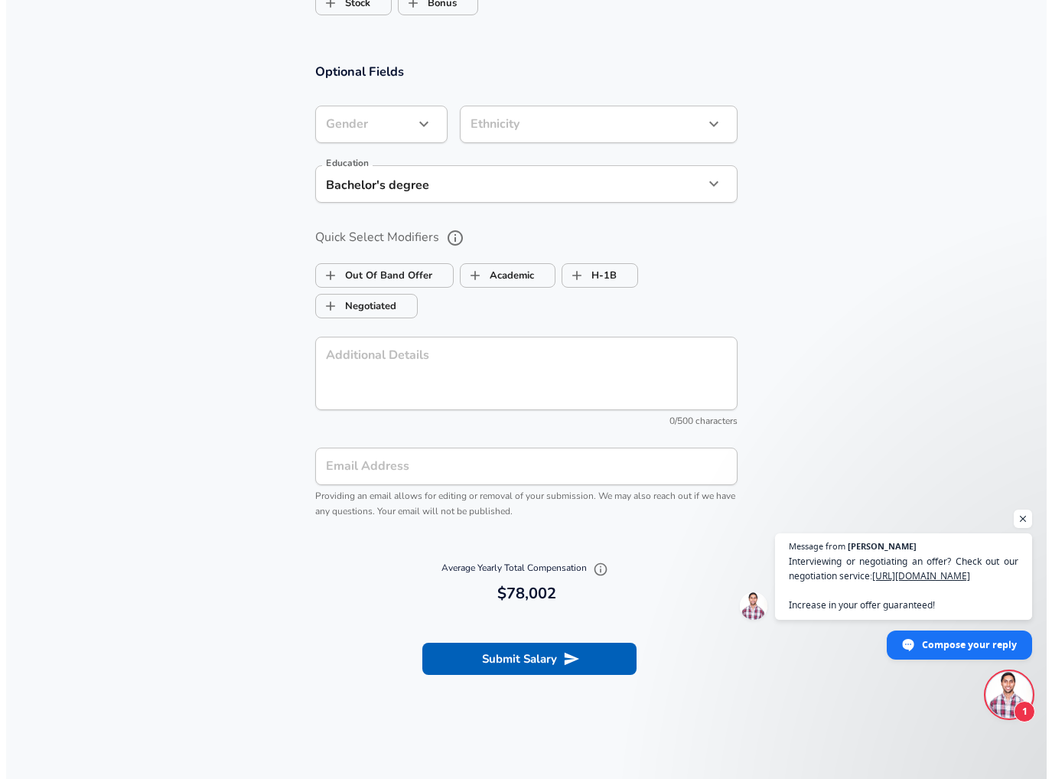
scroll to position [1346, 0]
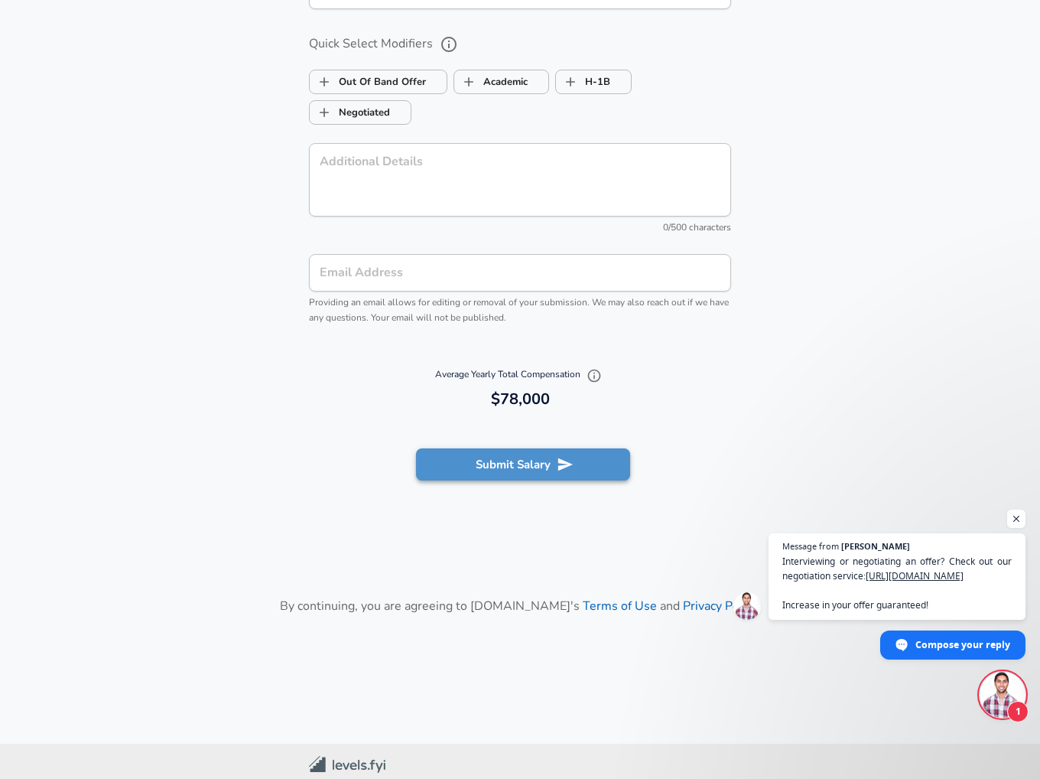
click at [550, 472] on button "Submit Salary" at bounding box center [523, 464] width 214 height 32
